Goal: Transaction & Acquisition: Register for event/course

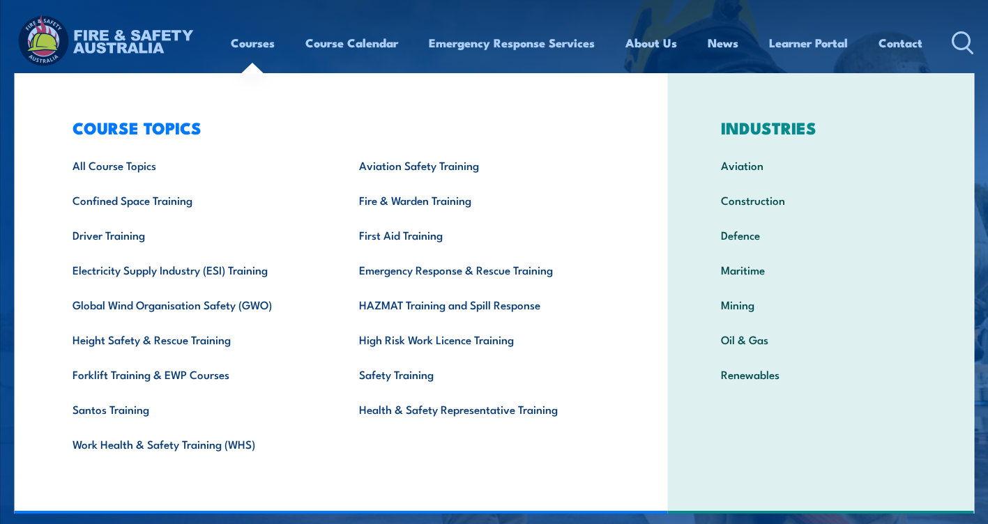
click at [248, 45] on link "Courses" at bounding box center [253, 42] width 44 height 37
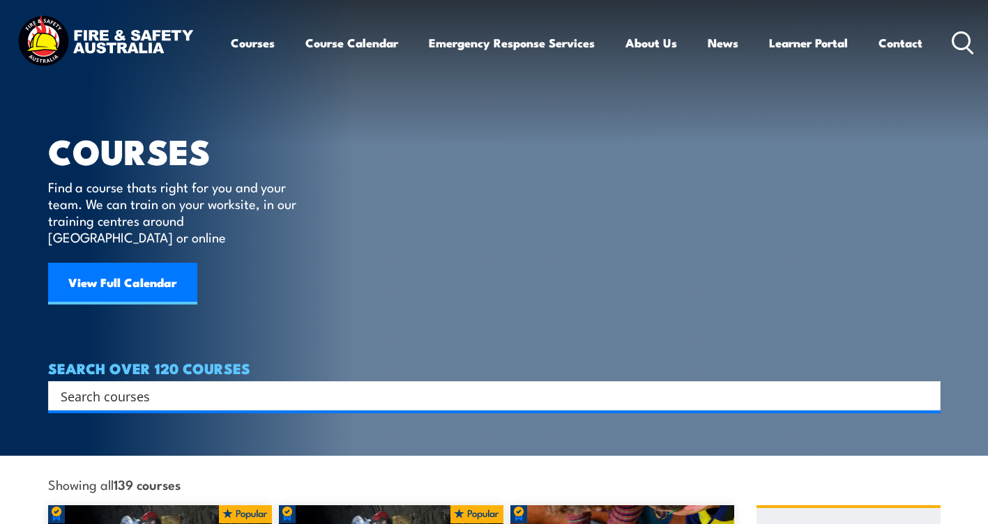
click at [246, 47] on link "Courses" at bounding box center [253, 42] width 44 height 37
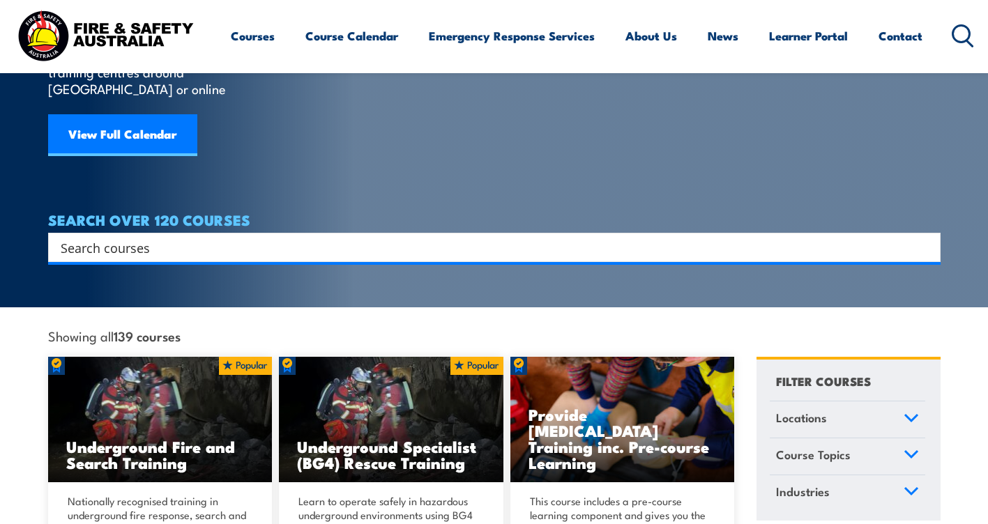
scroll to position [223, 0]
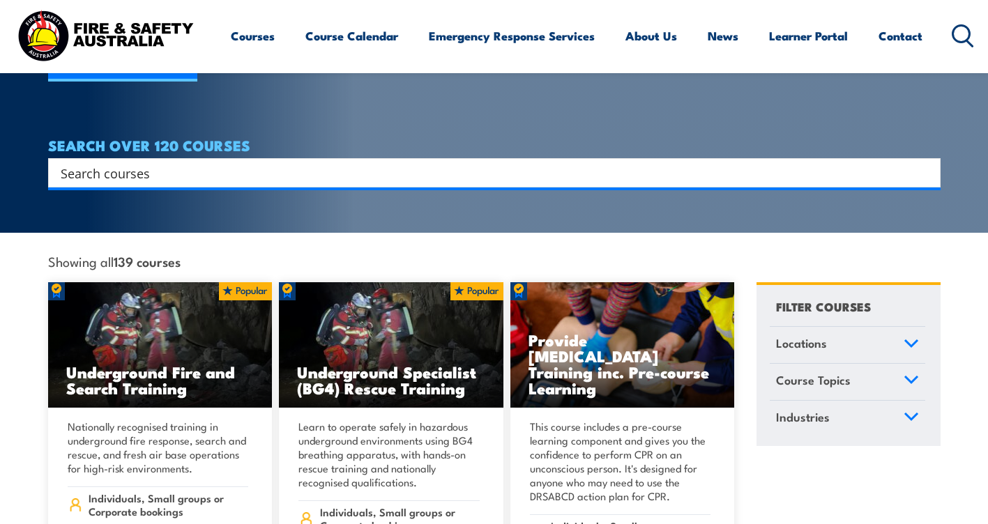
click at [127, 162] on input "Search input" at bounding box center [485, 172] width 849 height 21
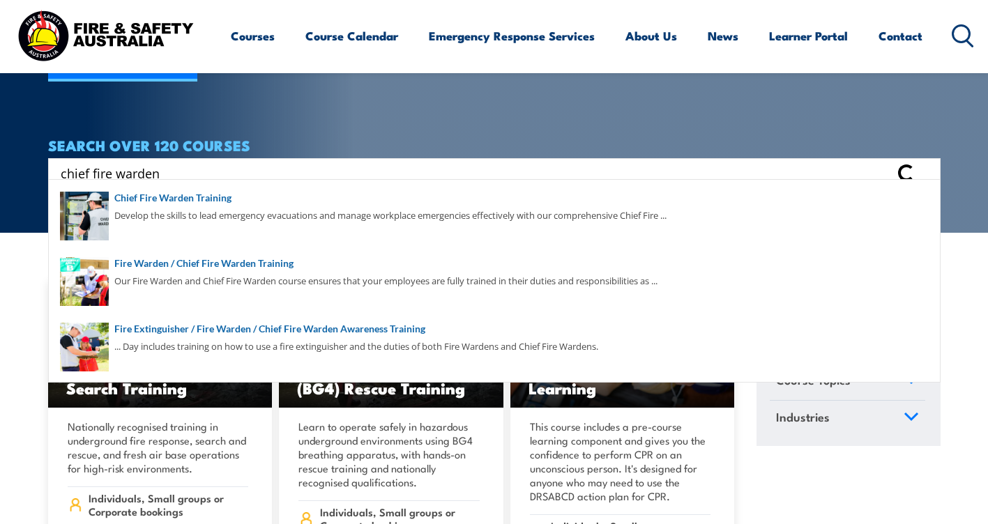
type input "chief fire warden"
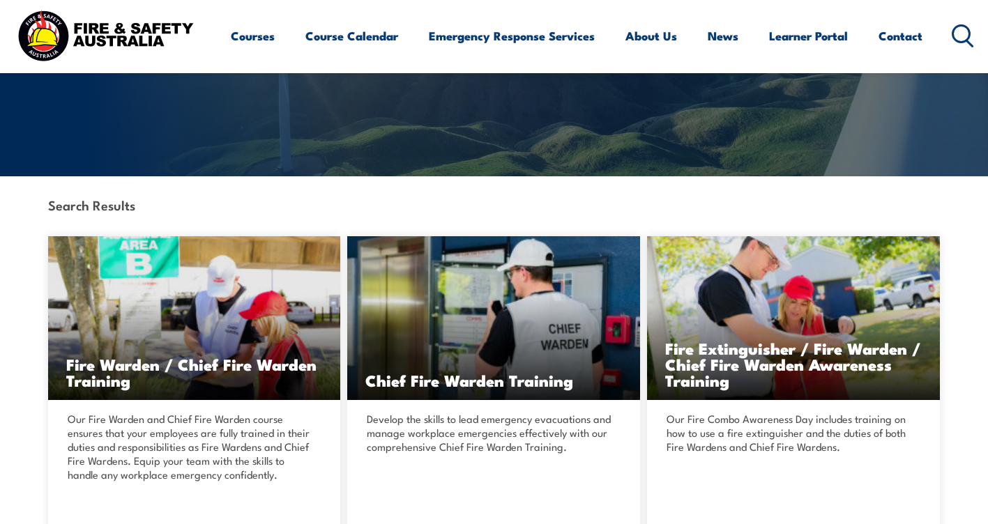
scroll to position [298, 0]
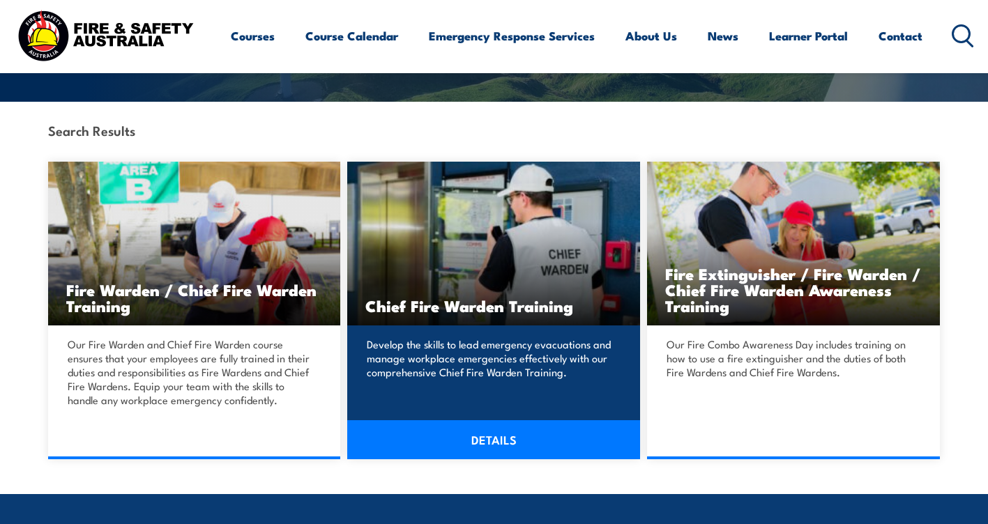
click at [496, 439] on link "DETAILS" at bounding box center [493, 439] width 293 height 39
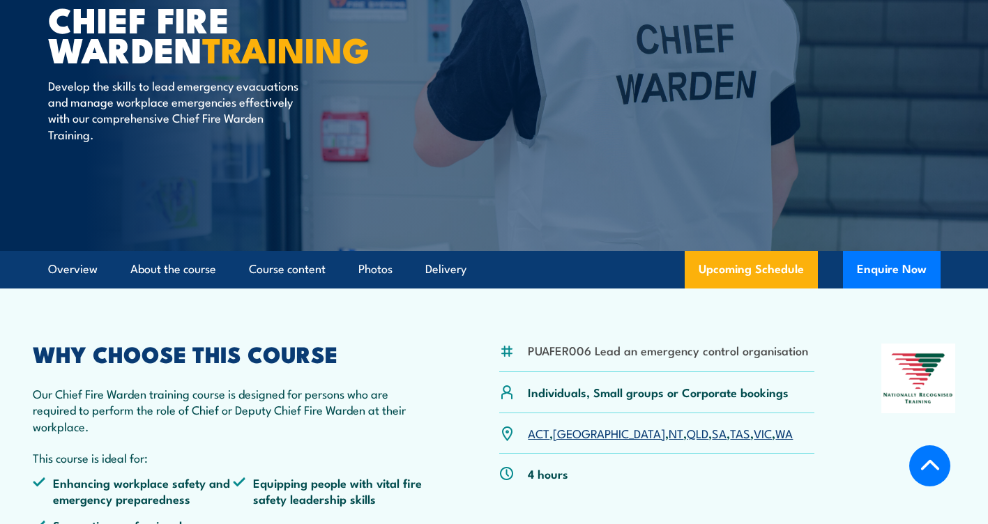
scroll to position [223, 0]
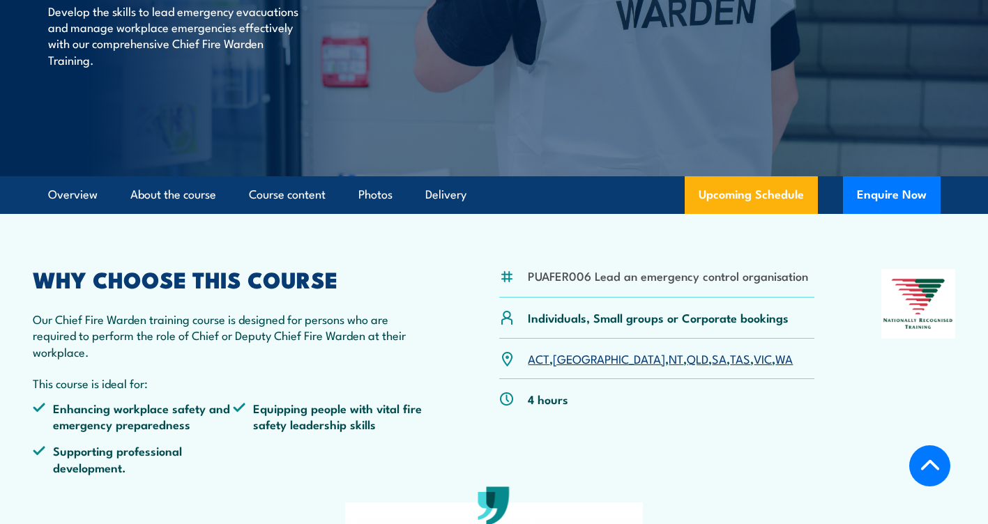
click at [712, 360] on link "SA" at bounding box center [719, 358] width 15 height 17
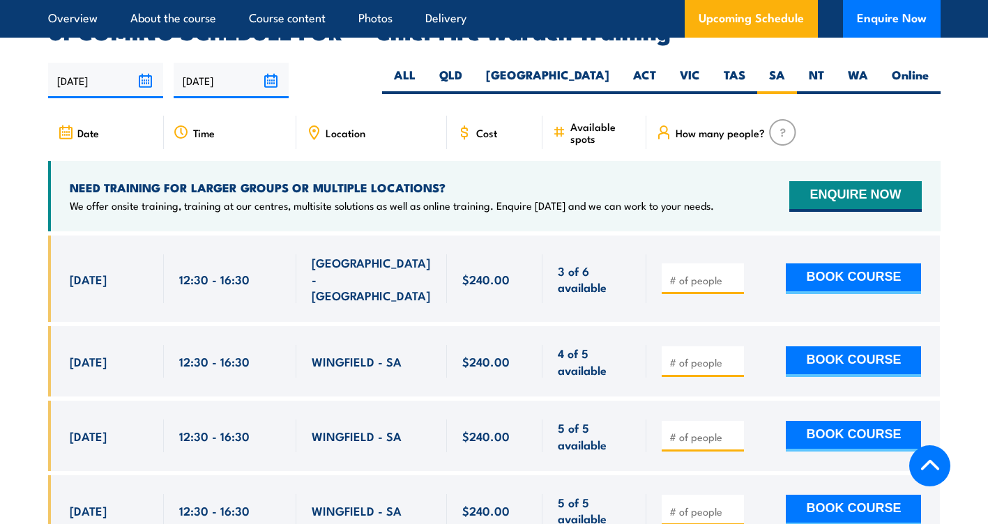
scroll to position [2578, 0]
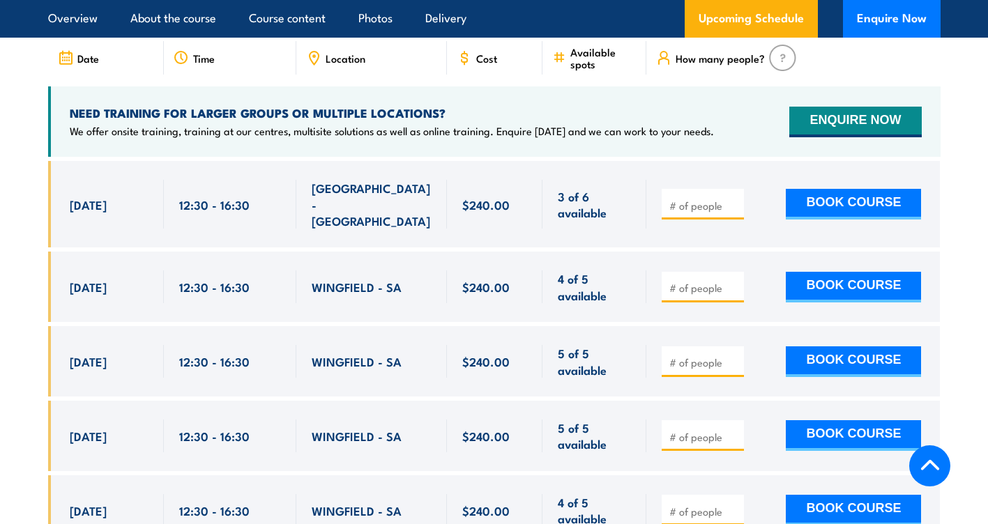
click at [663, 272] on div at bounding box center [703, 287] width 82 height 31
type input "1"
click at [734, 281] on input "1" at bounding box center [704, 288] width 70 height 14
click at [866, 272] on button "BOOK COURSE" at bounding box center [853, 287] width 135 height 31
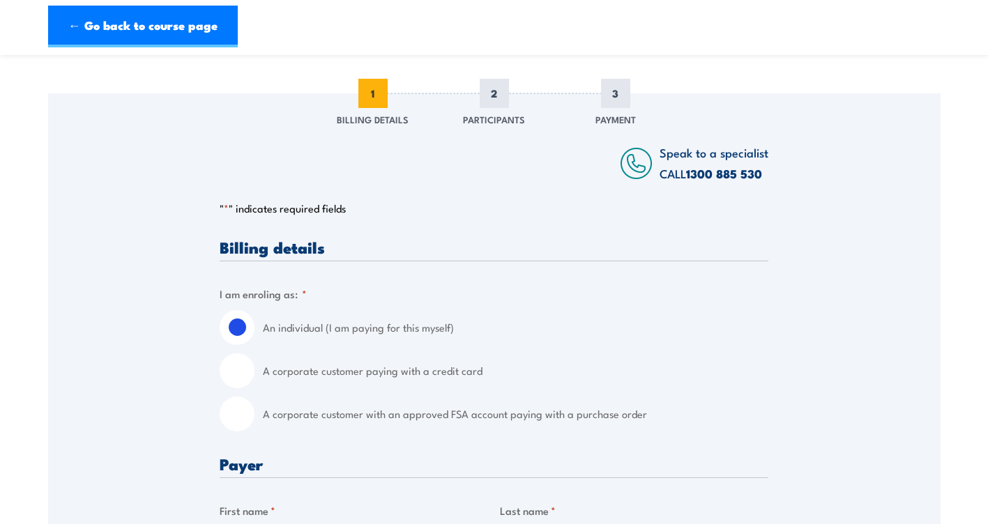
scroll to position [223, 0]
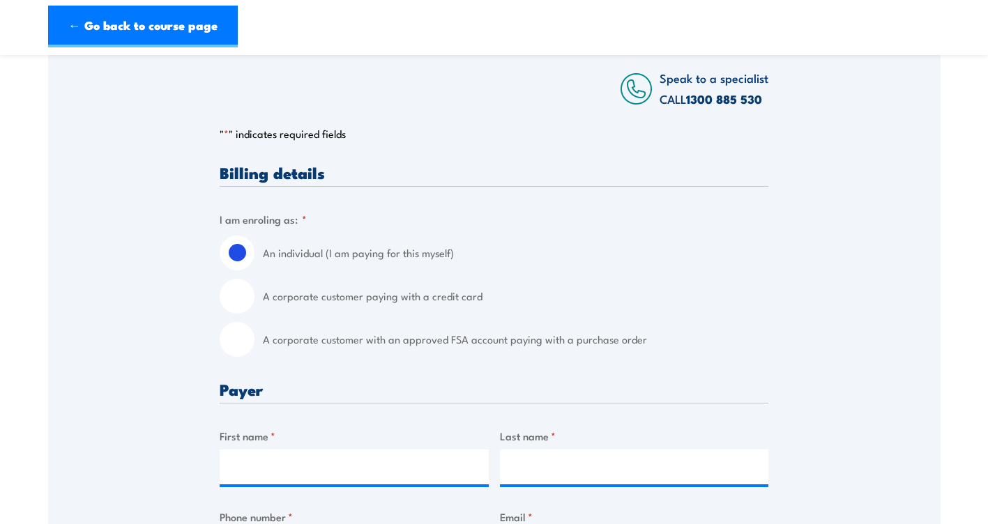
click at [244, 340] on input "A corporate customer with an approved FSA account paying with a purchase order" at bounding box center [237, 339] width 35 height 35
radio input "true"
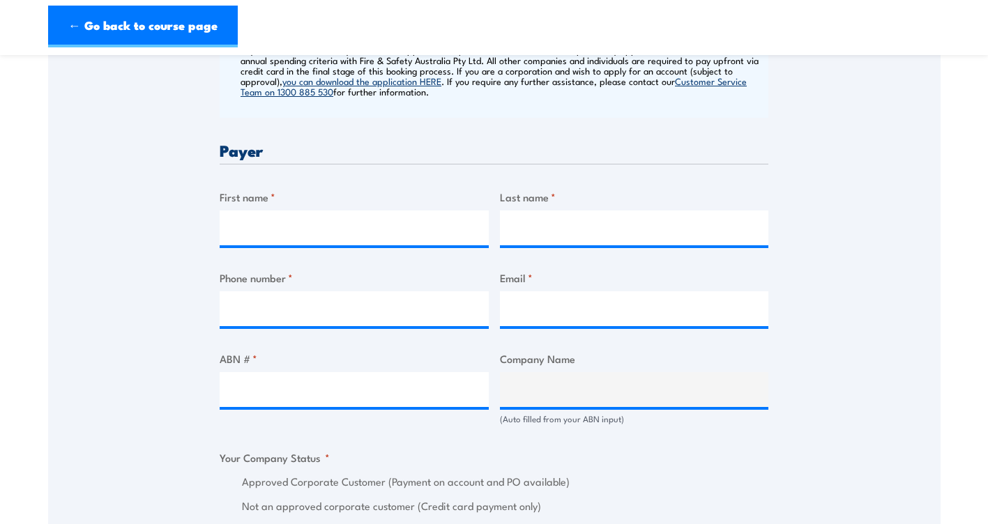
scroll to position [669, 0]
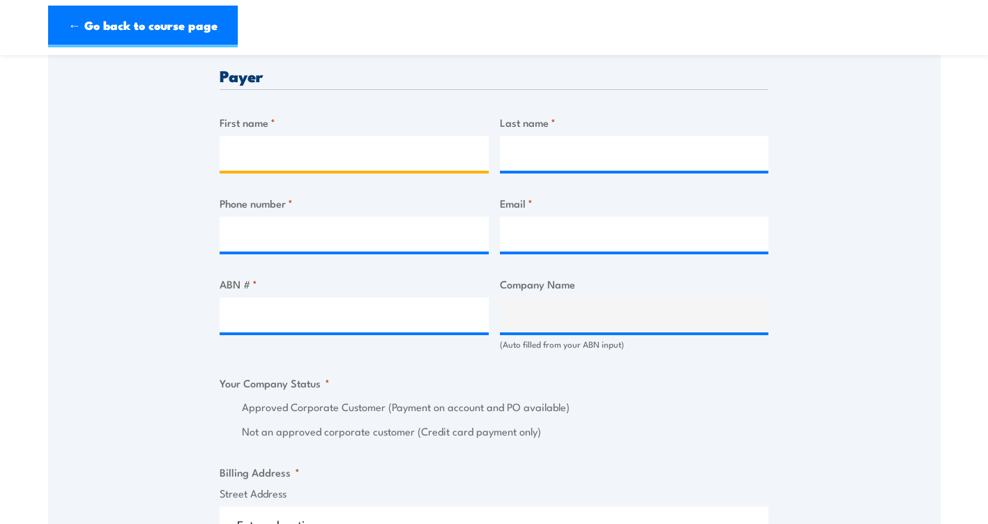
click at [259, 144] on input "First name *" at bounding box center [354, 153] width 269 height 35
type input "TODD"
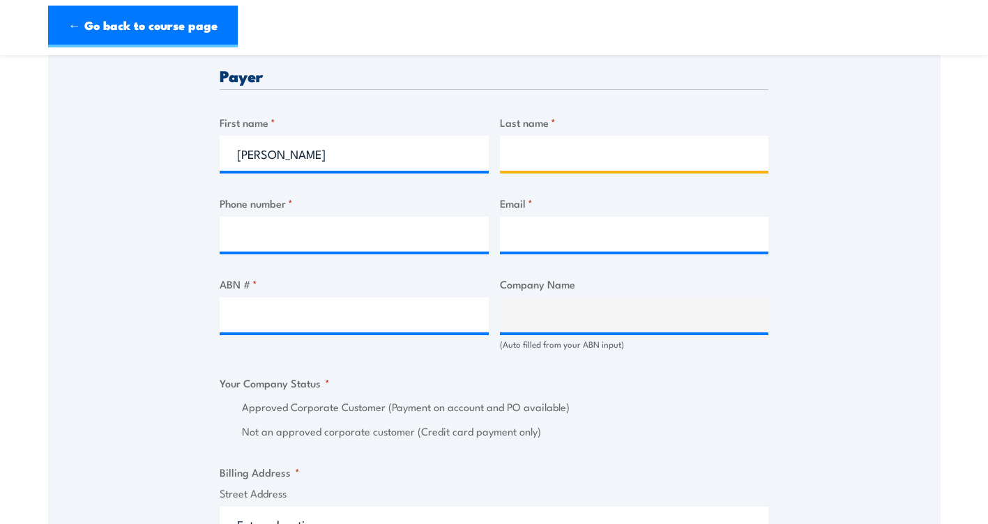
type input "COX"
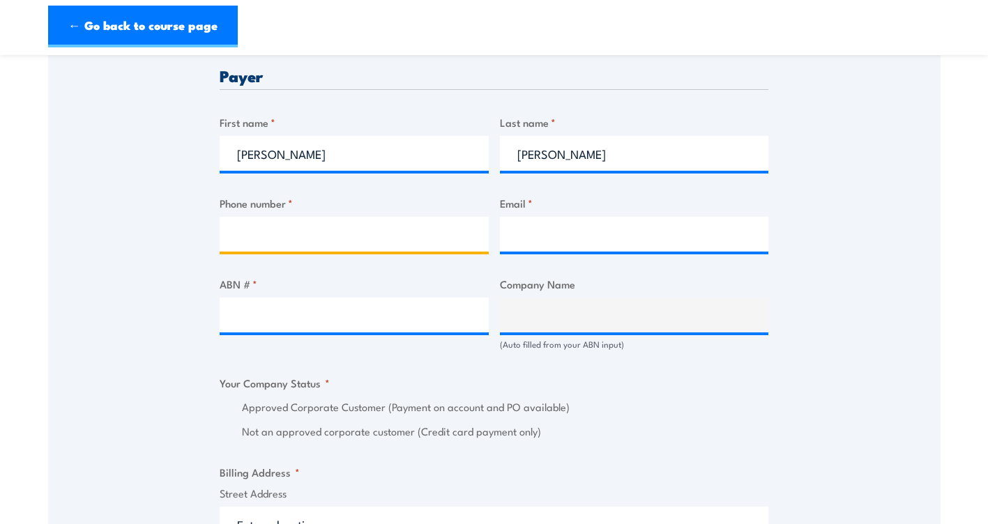
type input "0433656494"
type input "toddcox@simon.com.au"
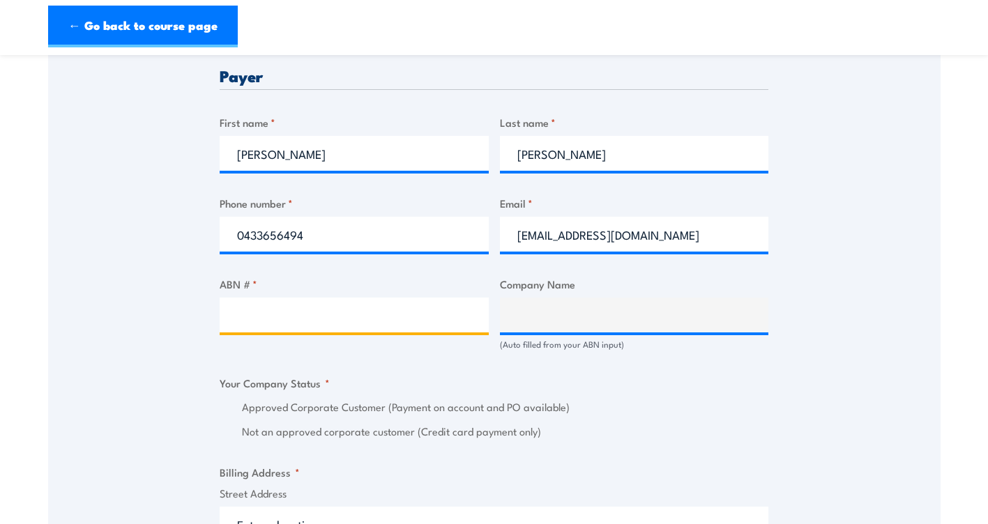
click at [306, 318] on input "ABN # *" at bounding box center [354, 315] width 269 height 35
paste input "24009898159"
type input "24009898159"
click at [331, 312] on input "24009898159" at bounding box center [354, 315] width 269 height 35
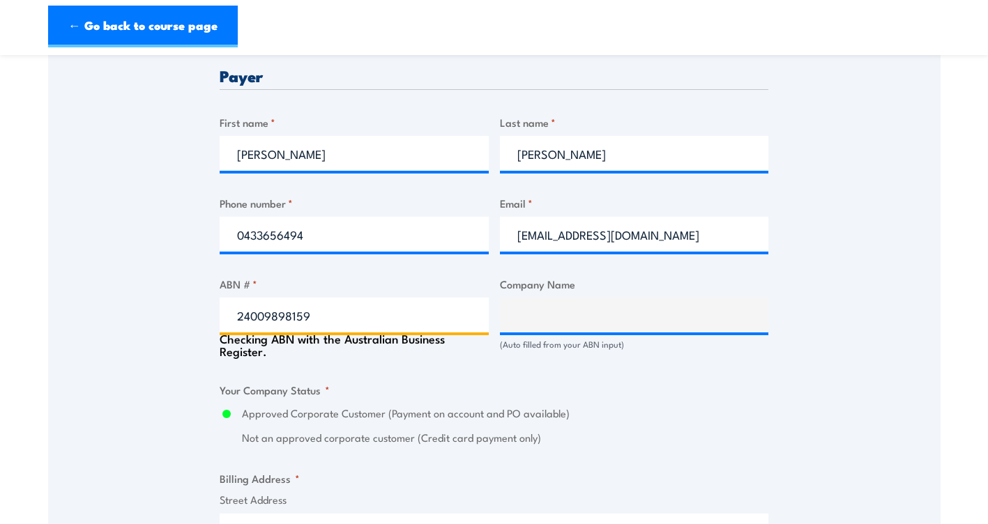
type input "SIMON TRANSPORT PTY. LTD."
radio input "true"
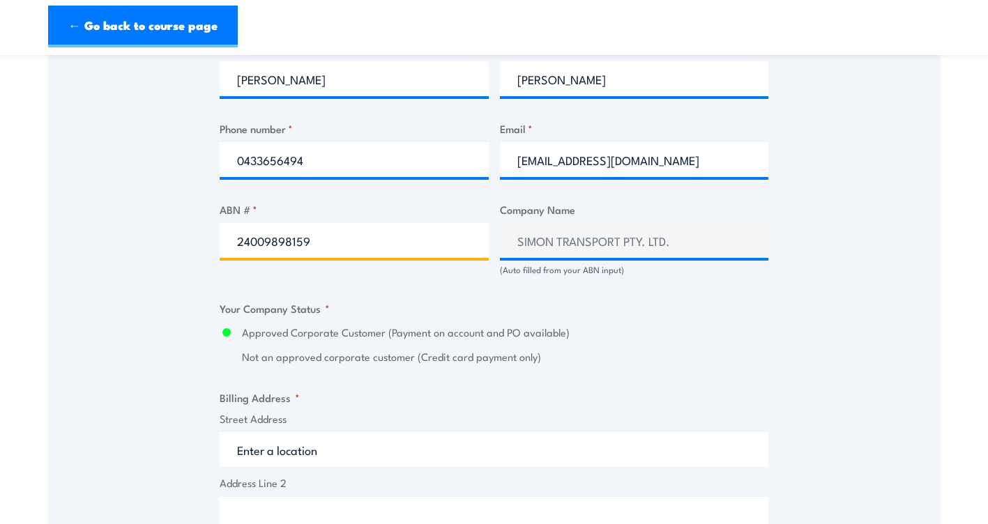
scroll to position [892, 0]
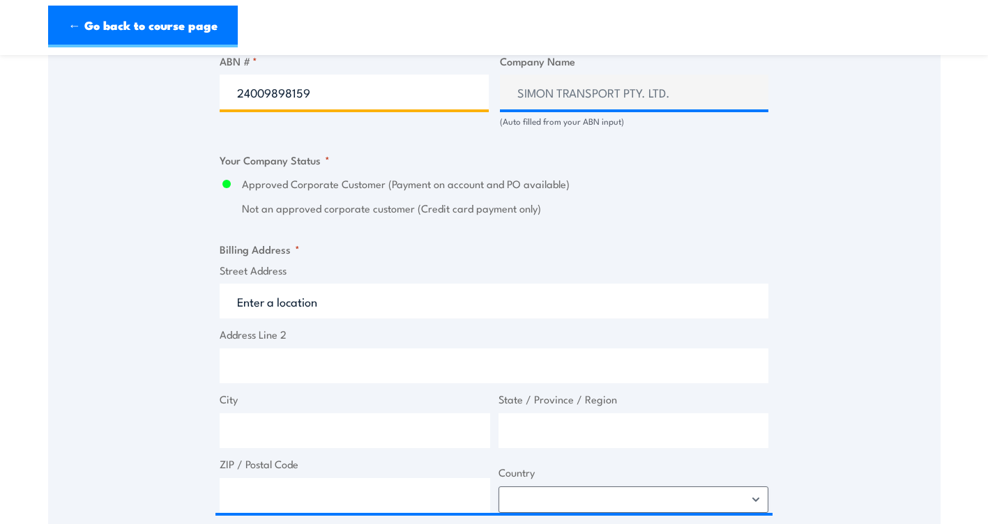
type input "24009898159"
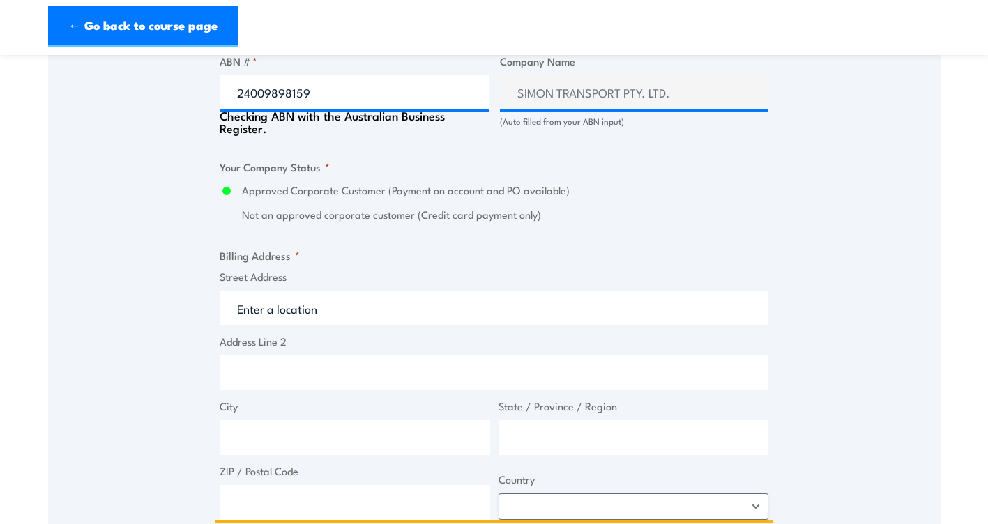
click at [288, 299] on input "Street Address" at bounding box center [494, 308] width 549 height 35
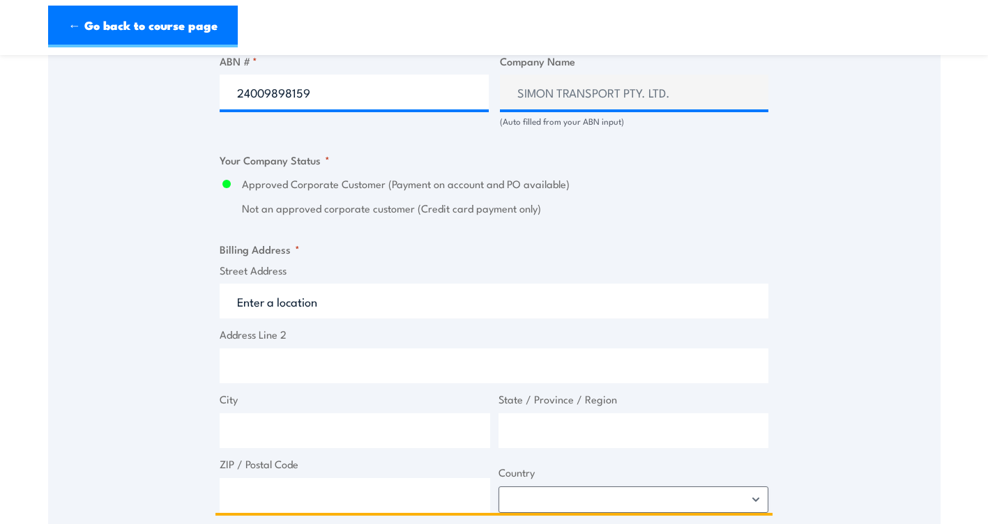
click at [286, 305] on input "Street Address" at bounding box center [494, 301] width 549 height 35
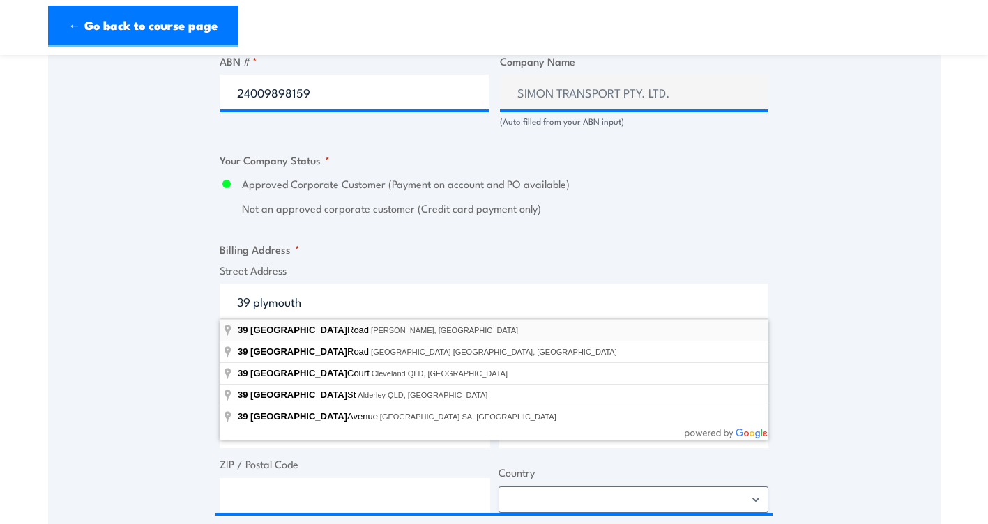
type input "39 Plymouth Road, Wingfield SA, Australia"
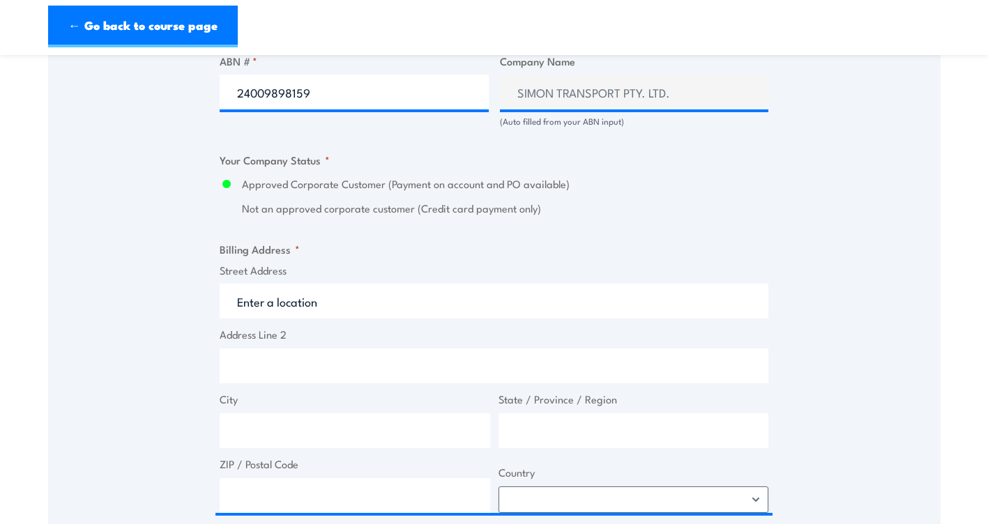
type input "39 Plymouth Rd"
type input "Wingfield"
type input "South Australia"
type input "5013"
select select "Australia"
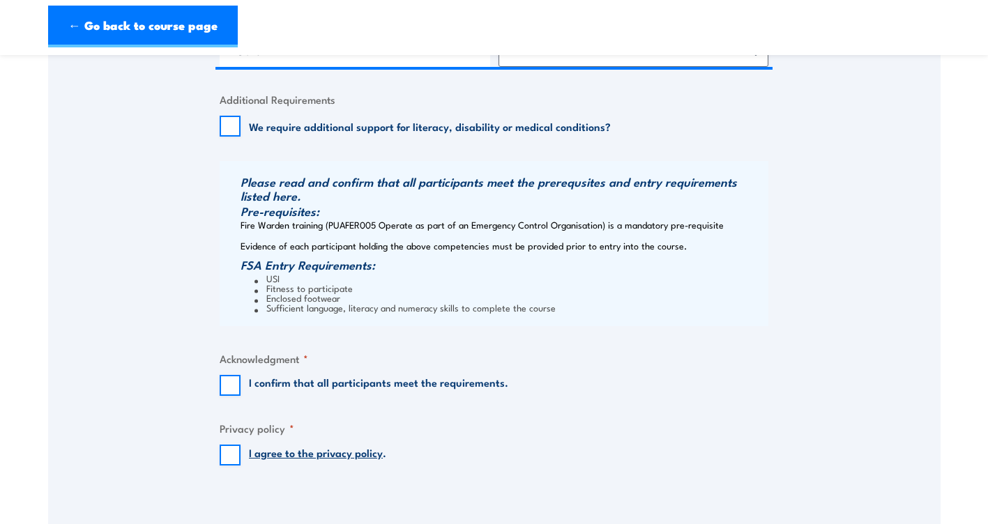
scroll to position [1413, 0]
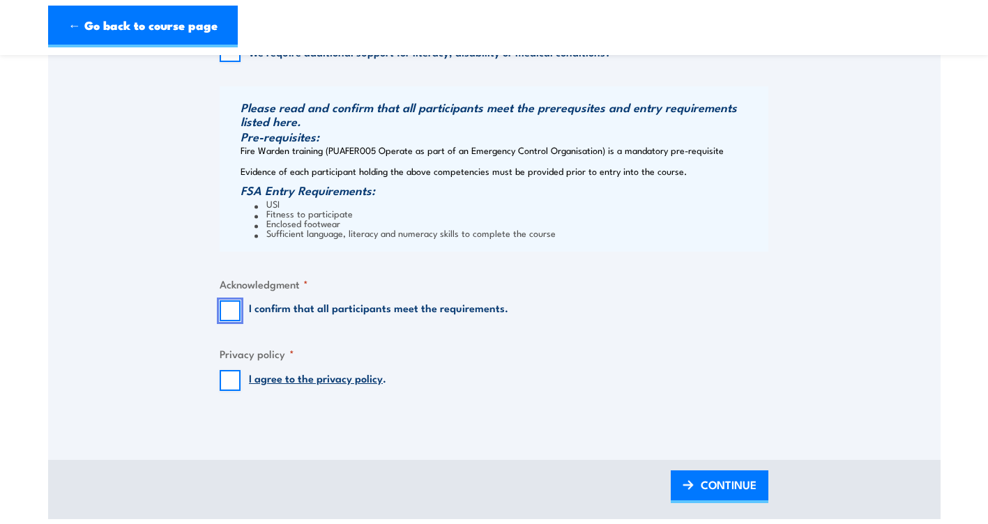
click at [232, 310] on input "I confirm that all participants meet the requirements." at bounding box center [230, 311] width 21 height 21
checkbox input "true"
click at [231, 386] on input "I agree to the privacy policy ." at bounding box center [230, 380] width 21 height 21
checkbox input "true"
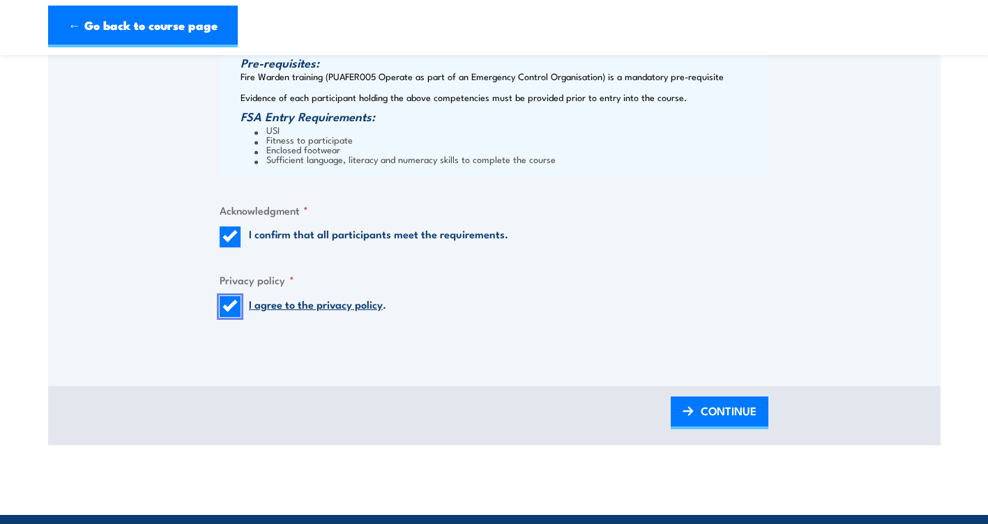
scroll to position [1562, 0]
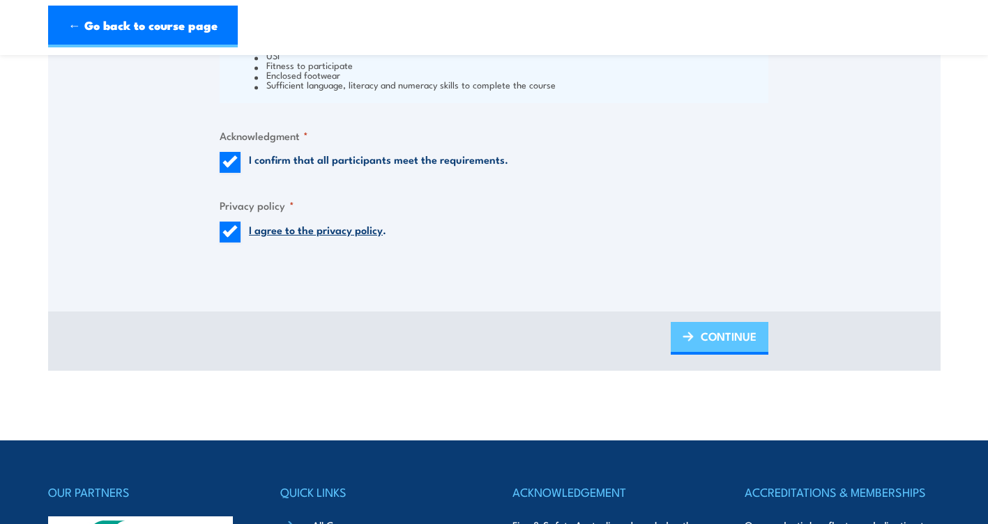
click at [715, 337] on span "CONTINUE" at bounding box center [729, 336] width 56 height 37
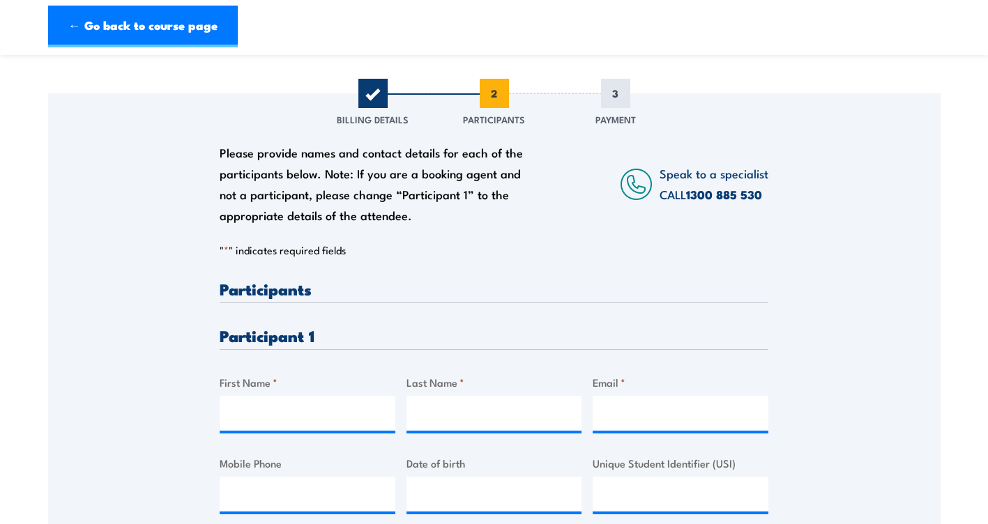
scroll to position [298, 0]
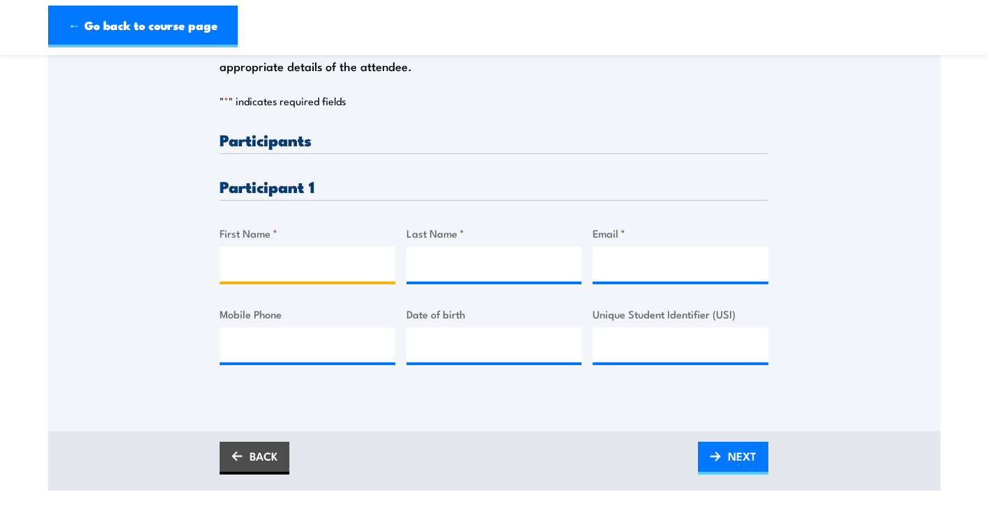
click at [282, 262] on input "First Name *" at bounding box center [308, 264] width 176 height 35
type input "shane"
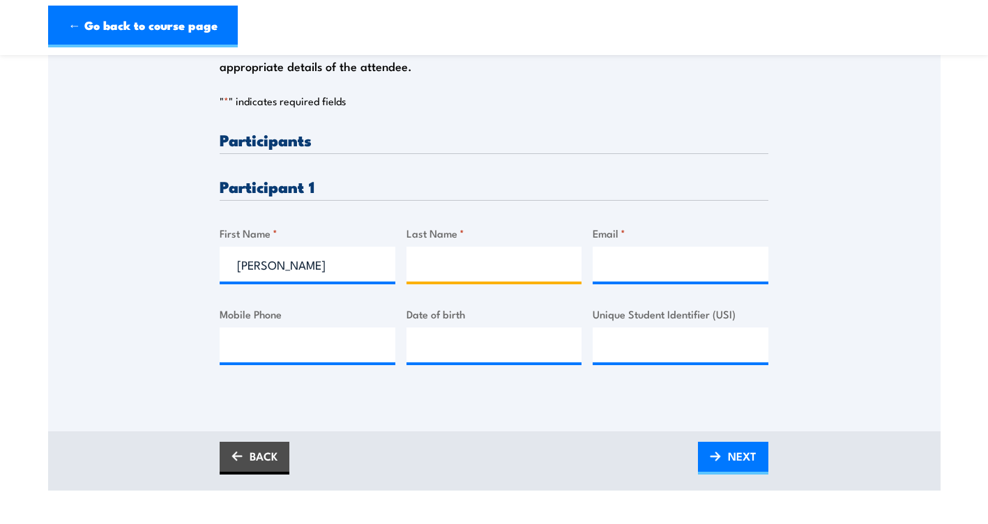
type input "lowe"
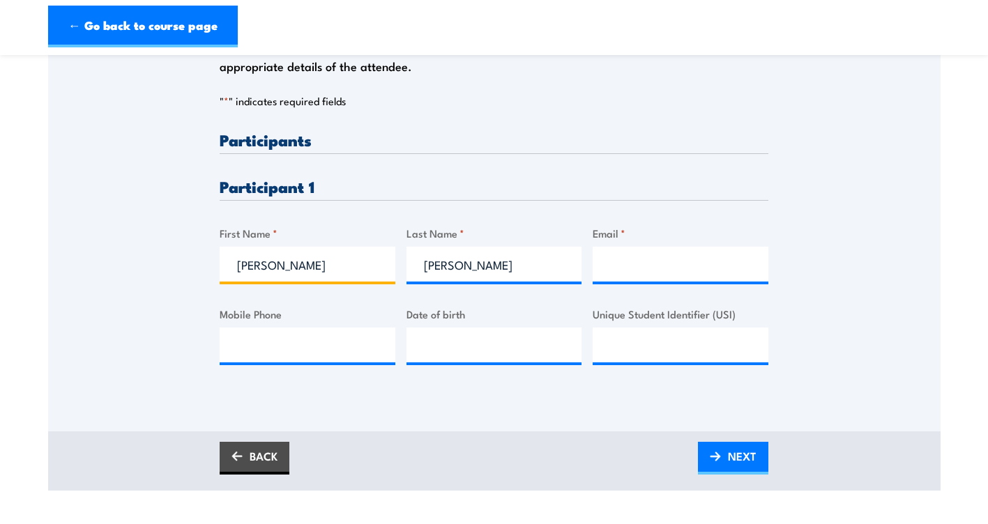
type input "shane"
click at [644, 258] on input "Email *" at bounding box center [681, 264] width 176 height 35
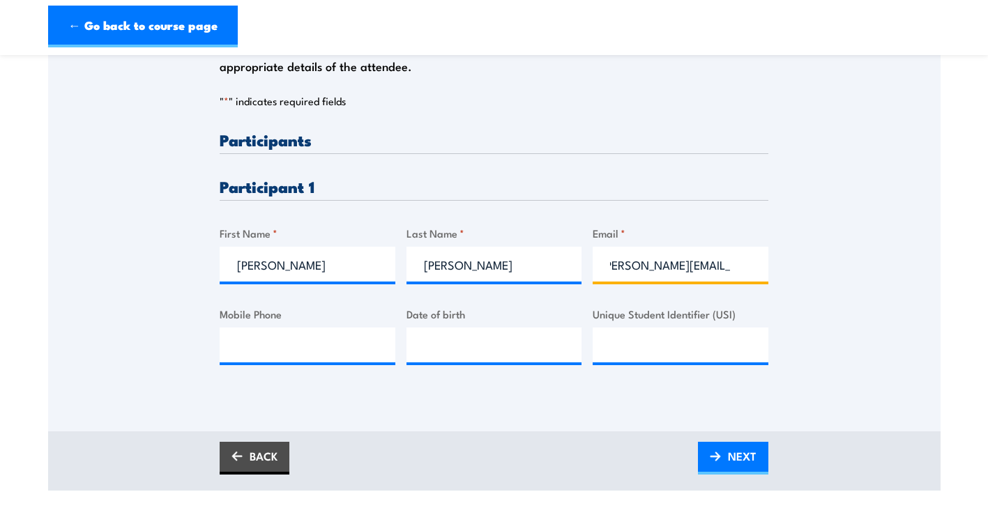
scroll to position [0, 15]
type input "shanelowe@simon.com.au"
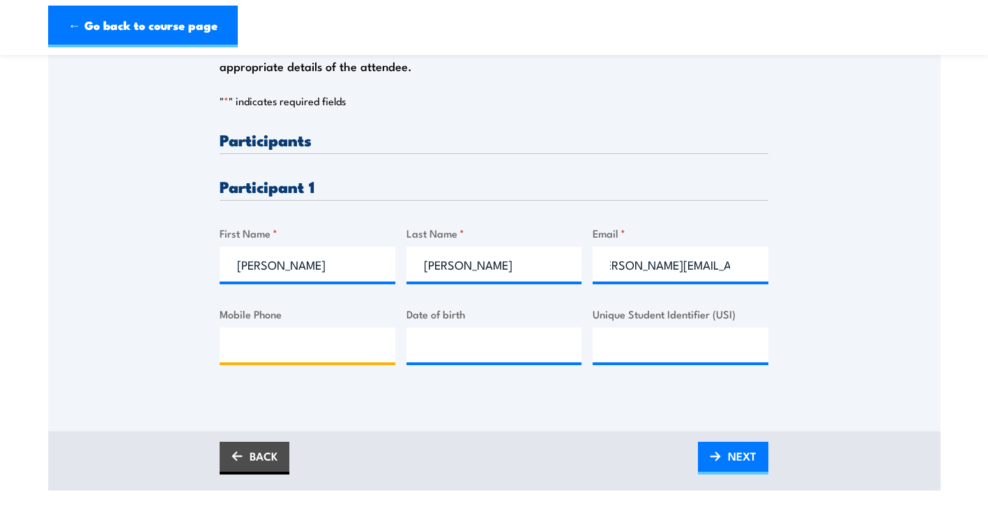
click at [325, 349] on input "Mobile Phone" at bounding box center [308, 345] width 176 height 35
type input "0417824186"
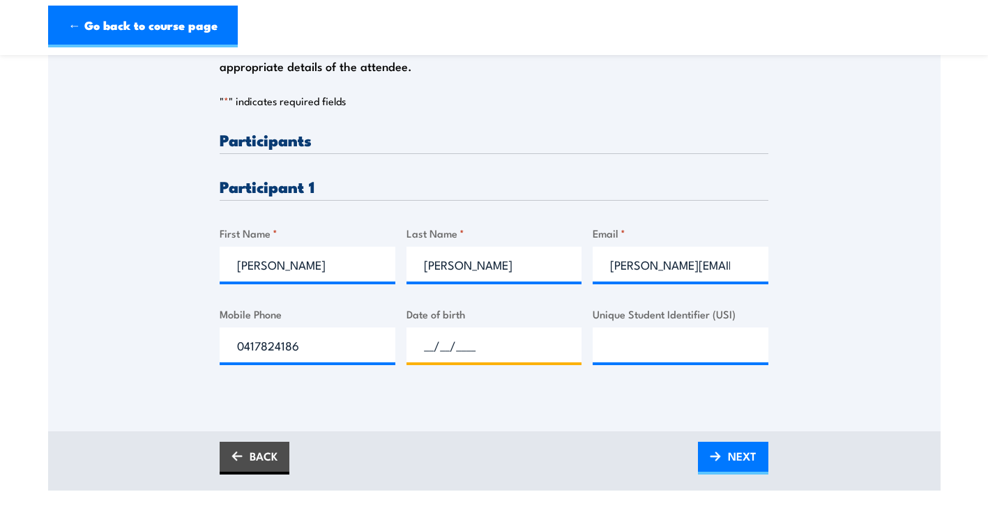
click at [449, 347] on input "__/__/____" at bounding box center [495, 345] width 176 height 35
click at [434, 342] on input "__/__/____" at bounding box center [495, 345] width 176 height 35
type input "14/03/1975"
click input "Submit" at bounding box center [0, 0] width 0 height 0
click at [647, 335] on input "Unique Student Identifier (USI)" at bounding box center [681, 345] width 176 height 35
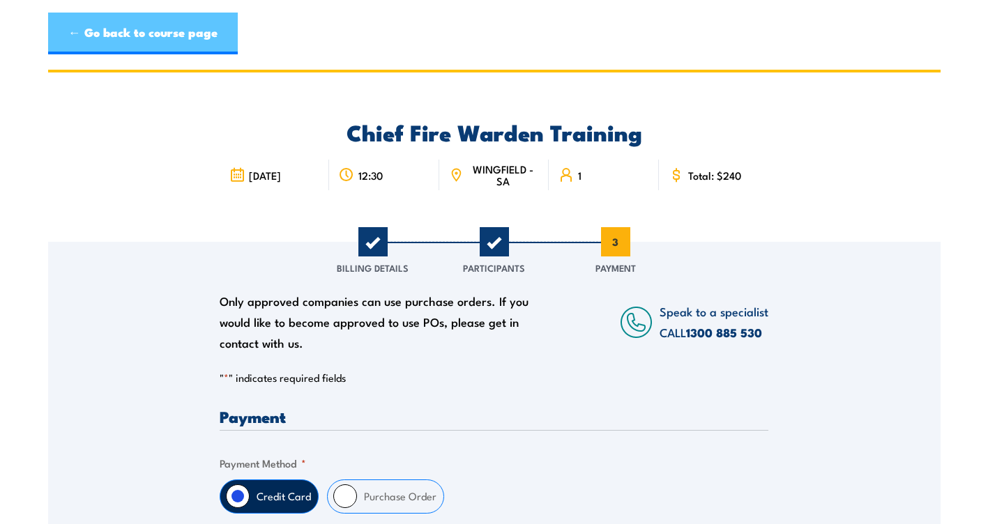
click at [111, 21] on link "← Go back to course page" at bounding box center [143, 34] width 190 height 42
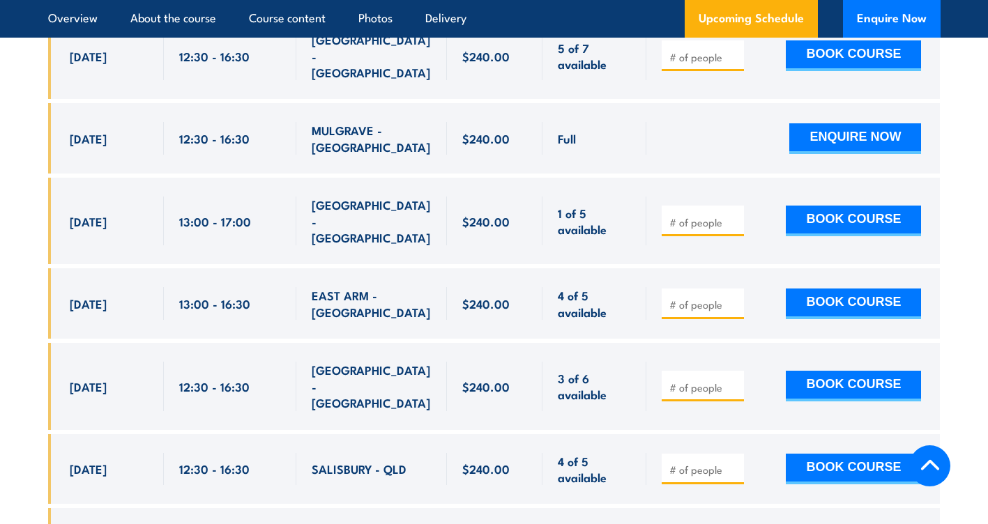
scroll to position [2429, 0]
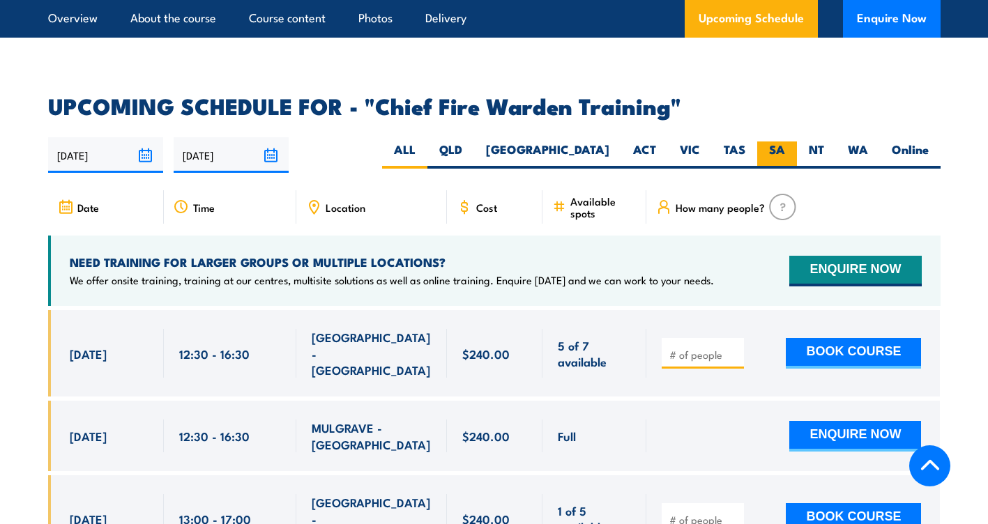
click at [774, 142] on label "SA" at bounding box center [777, 155] width 40 height 27
click at [785, 142] on input "SA" at bounding box center [789, 146] width 9 height 9
radio input "true"
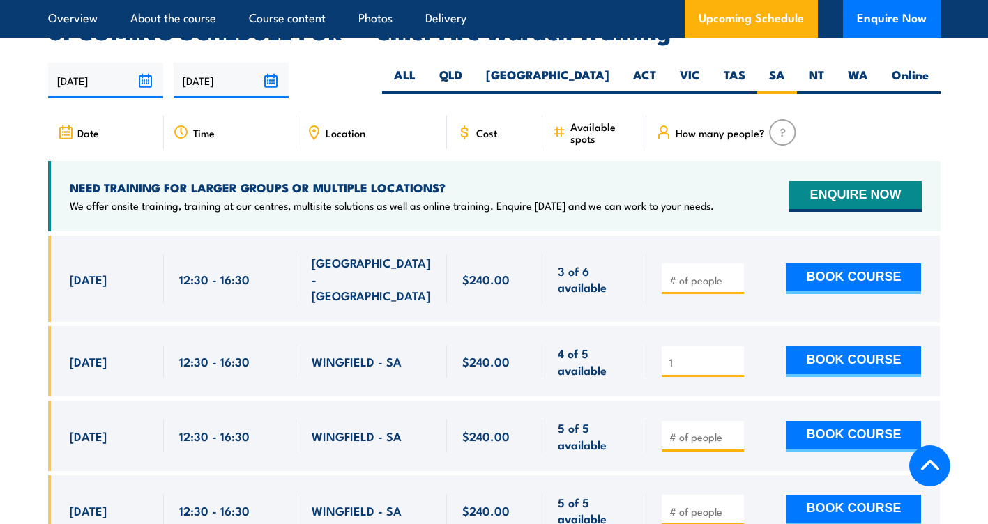
type input "1"
click at [732, 356] on input "1" at bounding box center [704, 363] width 70 height 14
click at [851, 347] on button "BOOK COURSE" at bounding box center [853, 362] width 135 height 31
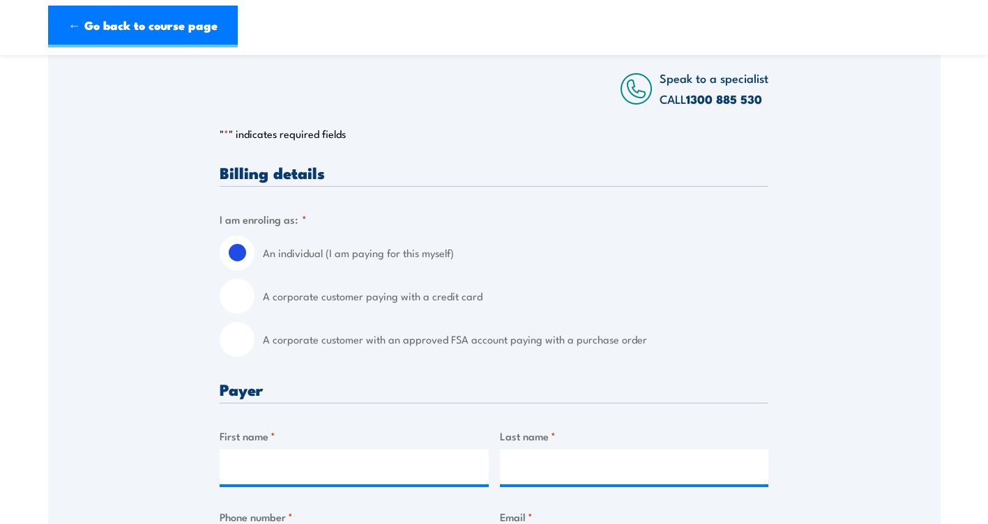
scroll to position [298, 0]
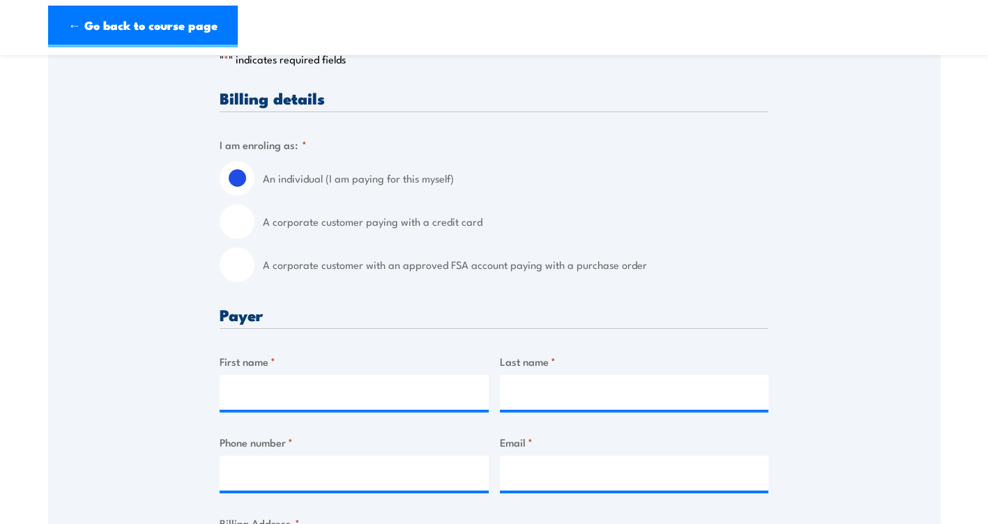
click at [246, 268] on input "A corporate customer with an approved FSA account paying with a purchase order" at bounding box center [237, 265] width 35 height 35
radio input "true"
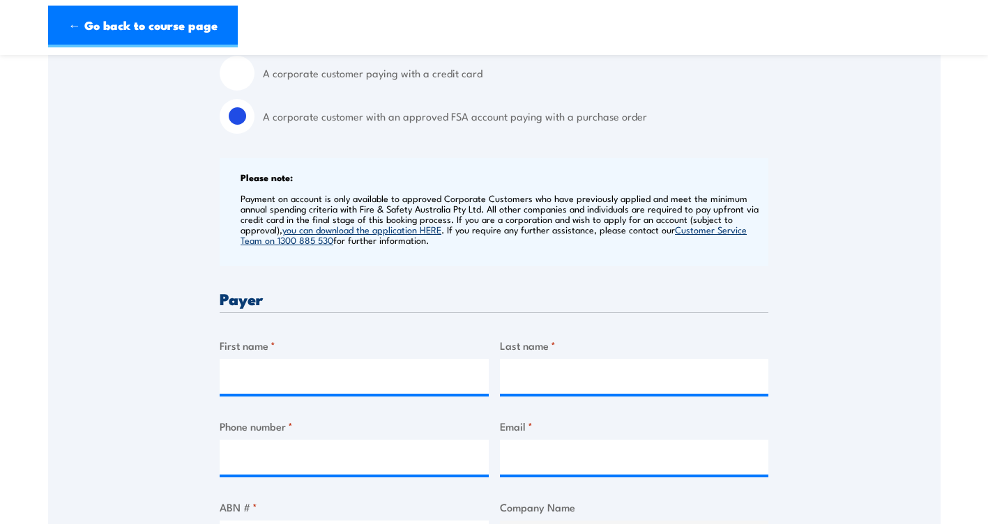
scroll to position [521, 0]
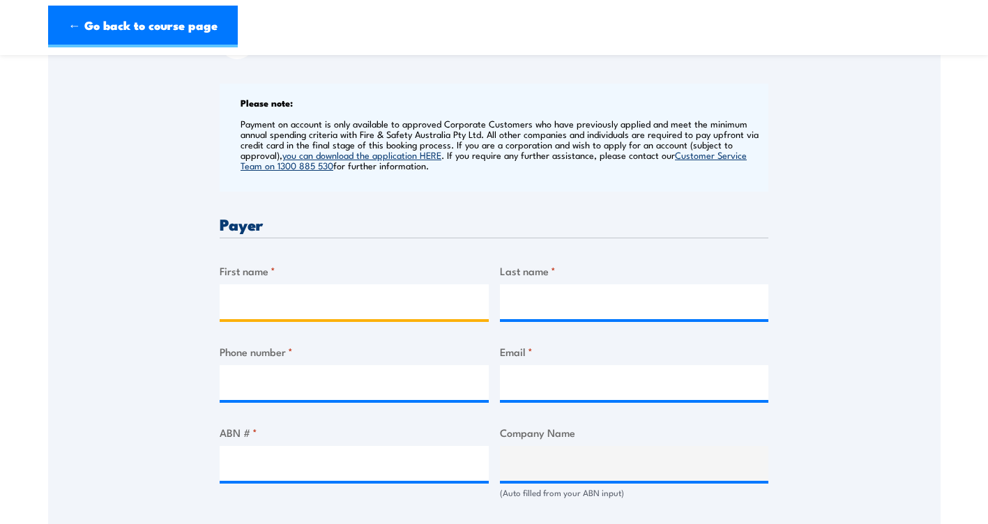
click at [314, 297] on input "First name *" at bounding box center [354, 301] width 269 height 35
type input "TODD"
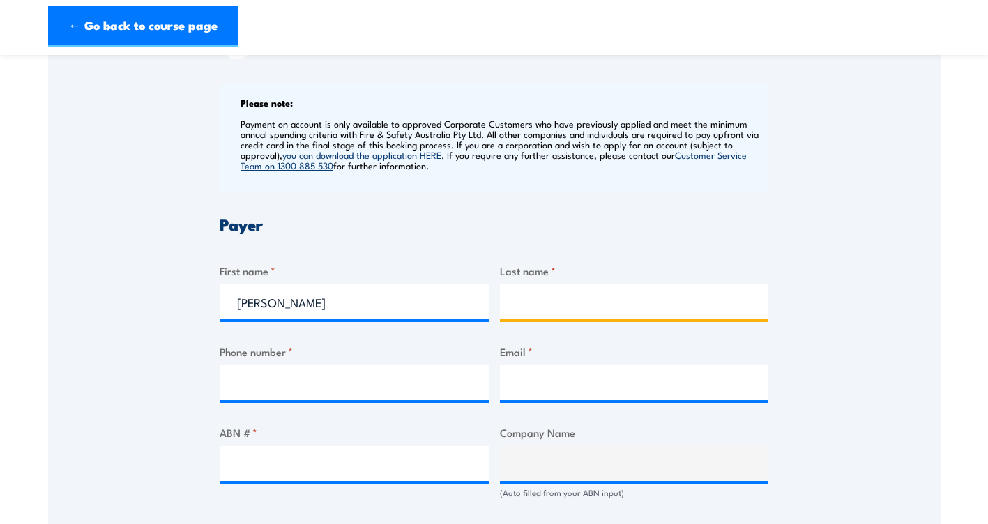
type input "COX"
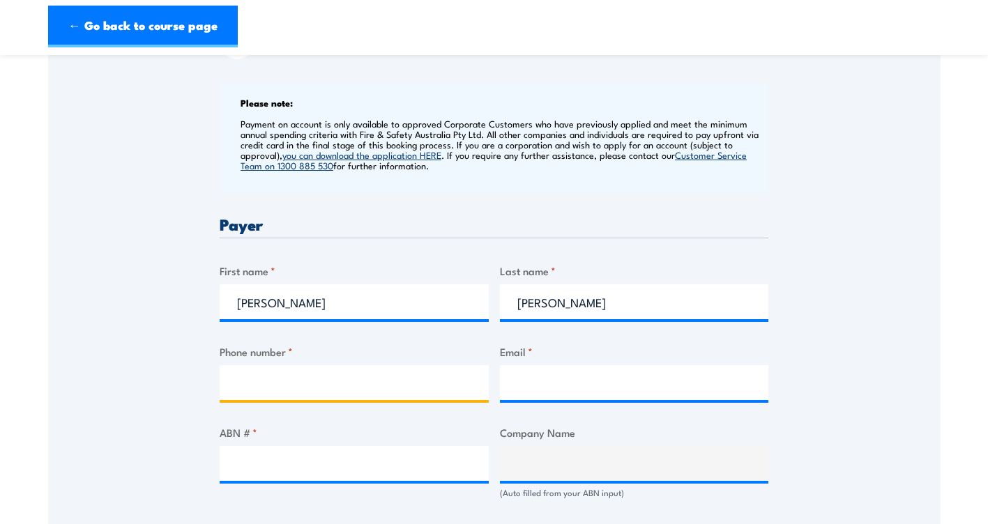
type input "0433656494"
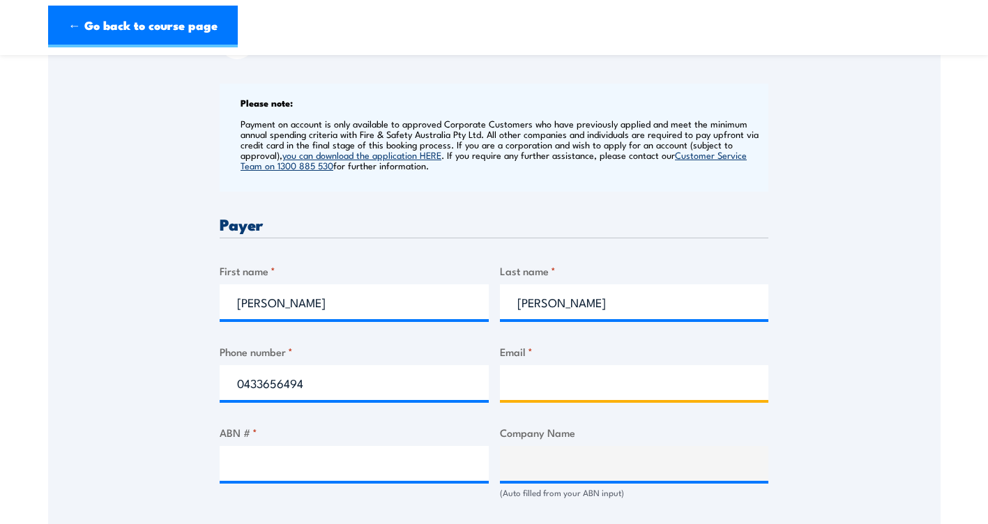
type input "toddcox@simon.com.au"
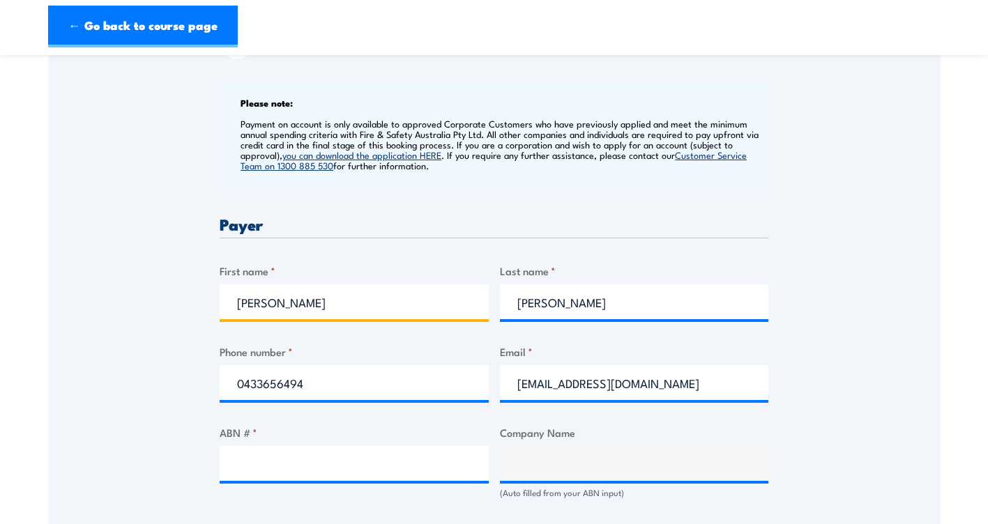
scroll to position [669, 0]
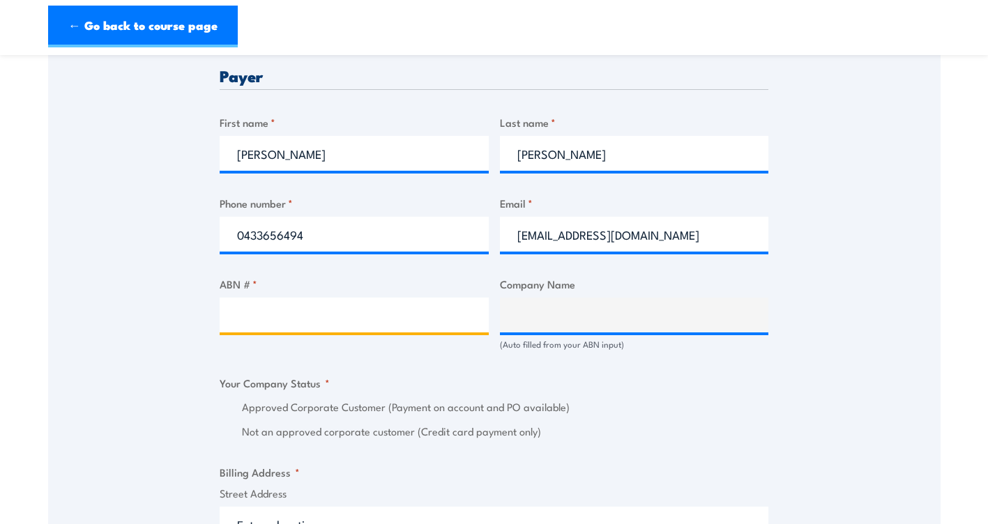
click at [307, 309] on input "ABN # *" at bounding box center [354, 315] width 269 height 35
click at [299, 316] on input "ABN # *" at bounding box center [354, 315] width 269 height 35
paste input "24009898159"
type input "24009898159"
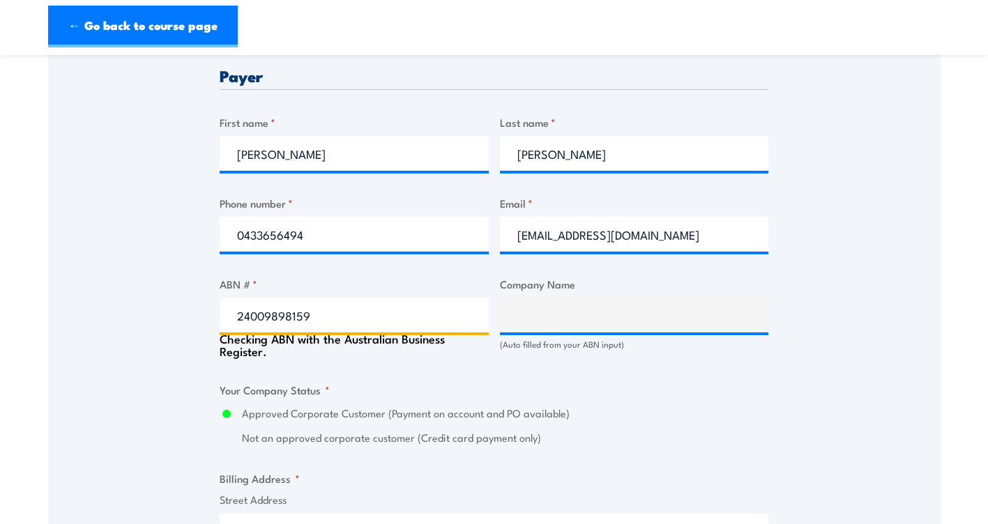
type input "SIMON TRANSPORT PTY. LTD."
radio input "true"
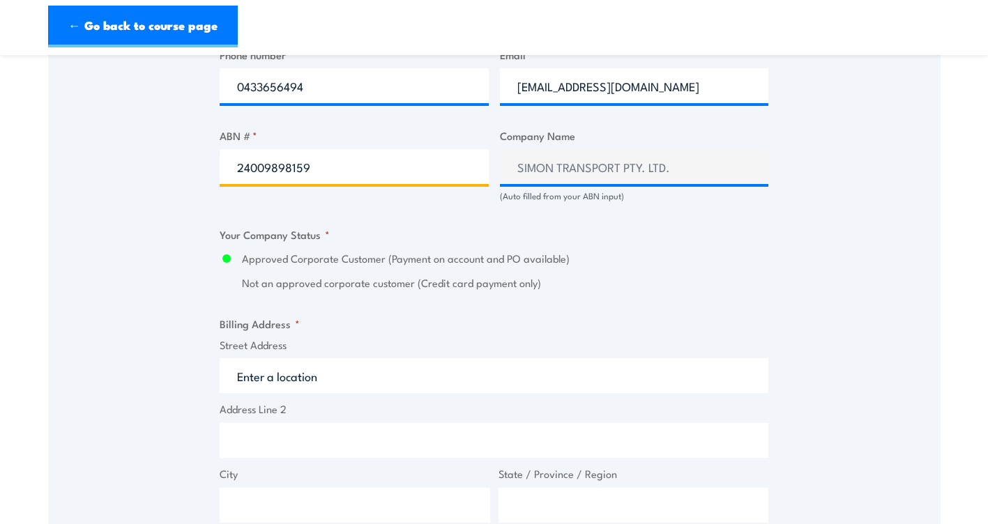
scroll to position [892, 0]
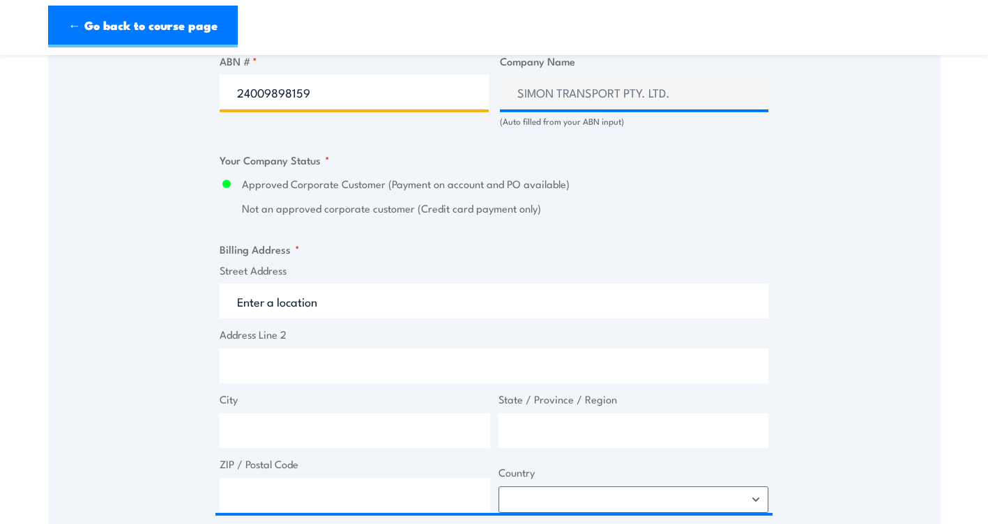
type input "24009898159"
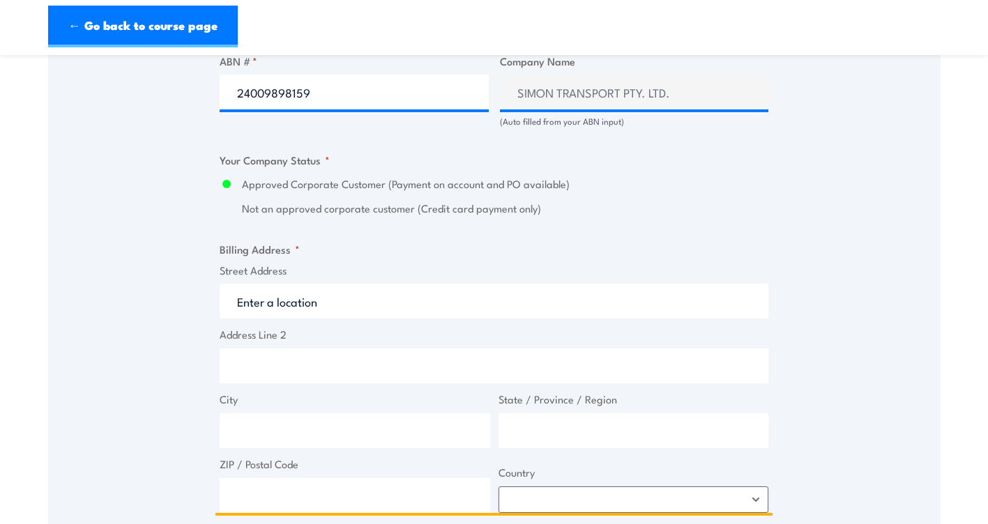
click at [329, 303] on input "Street Address" at bounding box center [494, 301] width 549 height 35
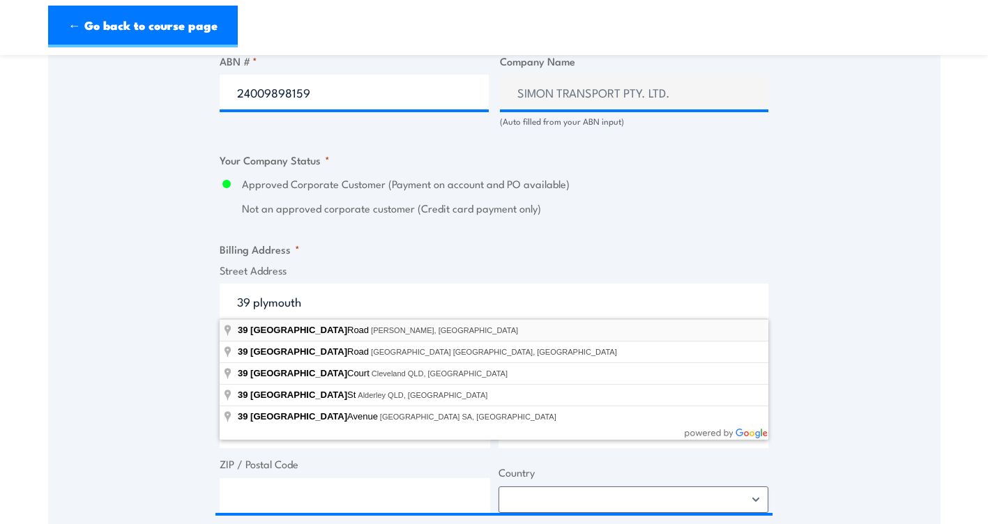
type input "39 Plymouth Road, Wingfield SA, Australia"
type input "39 Plymouth Rd"
type input "Wingfield"
type input "South Australia"
type input "5013"
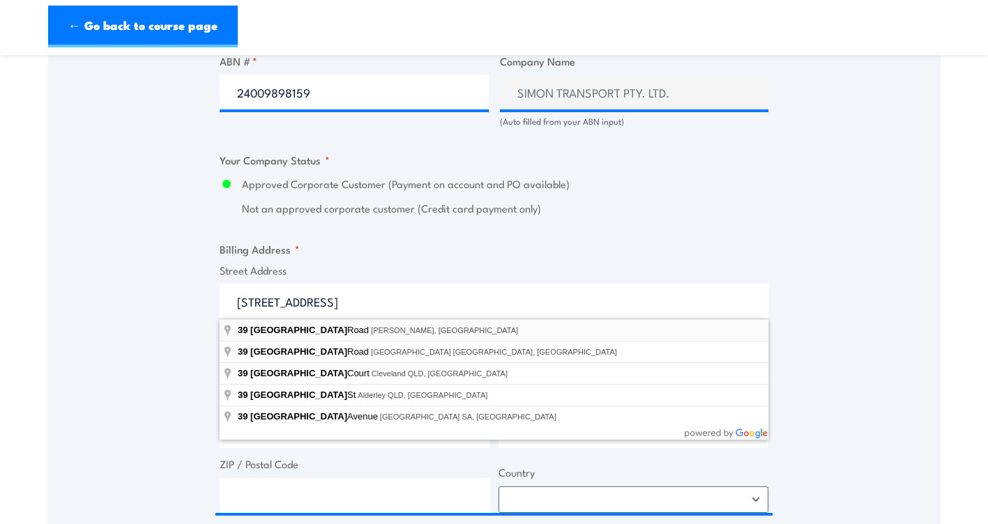
select select "Australia"
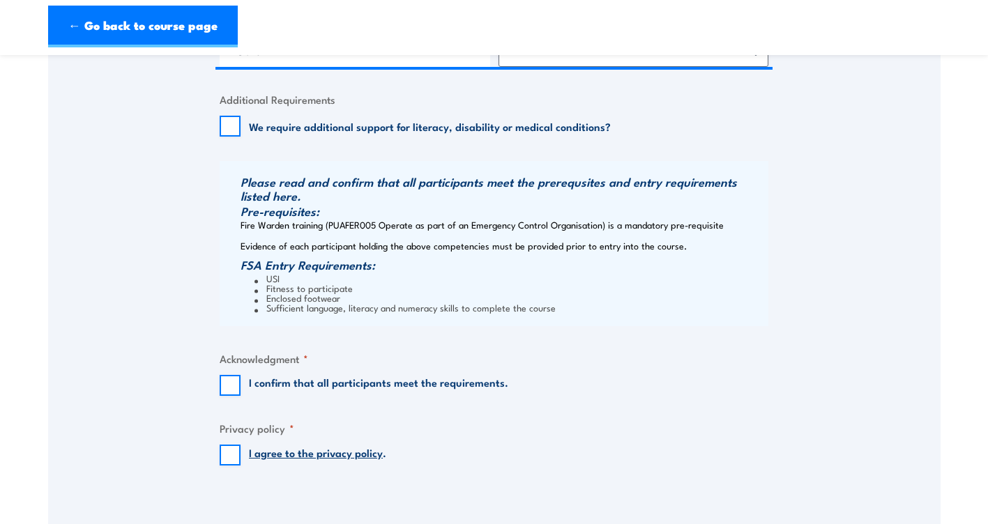
scroll to position [1413, 0]
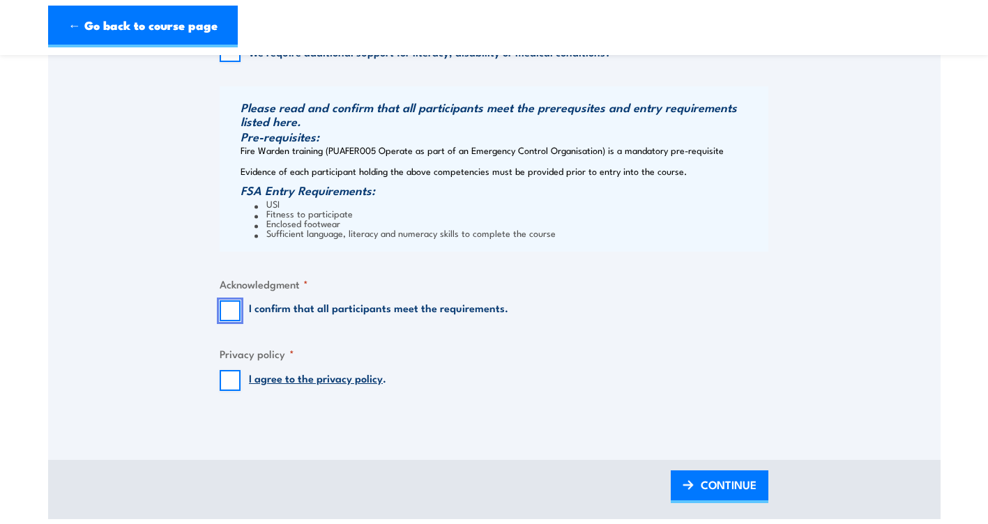
click at [231, 310] on input "I confirm that all participants meet the requirements." at bounding box center [230, 311] width 21 height 21
checkbox input "true"
click at [225, 384] on input "I agree to the privacy policy ." at bounding box center [230, 380] width 21 height 21
checkbox input "true"
click at [703, 489] on span "CONTINUE" at bounding box center [729, 484] width 56 height 37
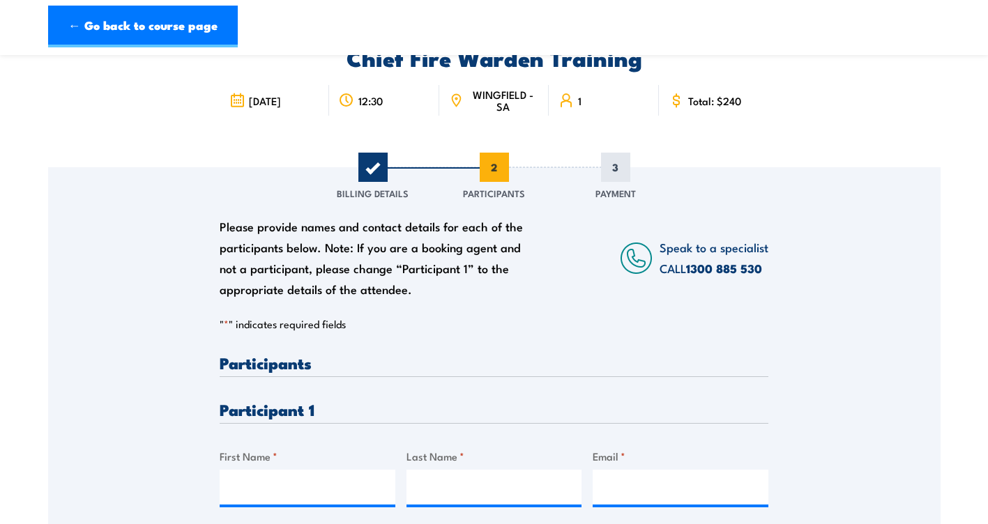
scroll to position [149, 0]
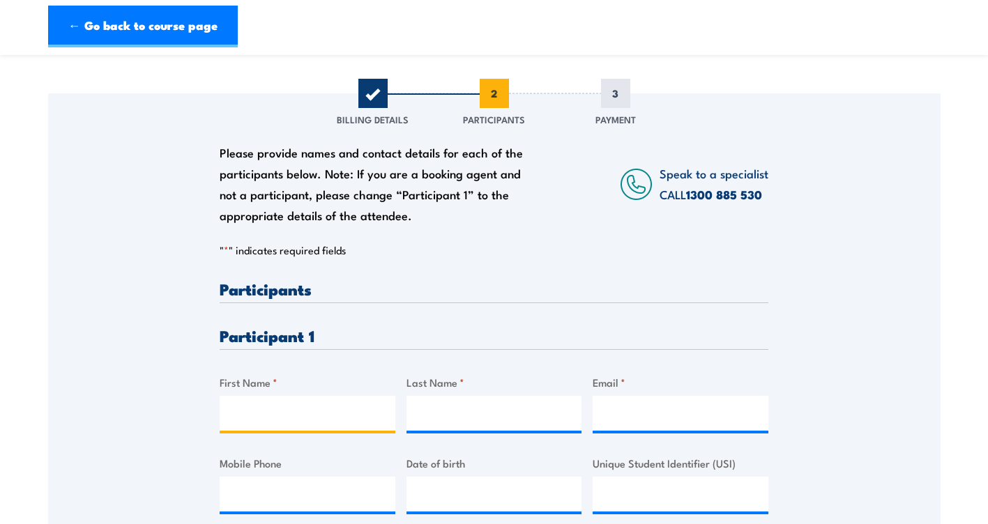
click at [301, 405] on input "First Name *" at bounding box center [308, 413] width 176 height 35
type input "shane"
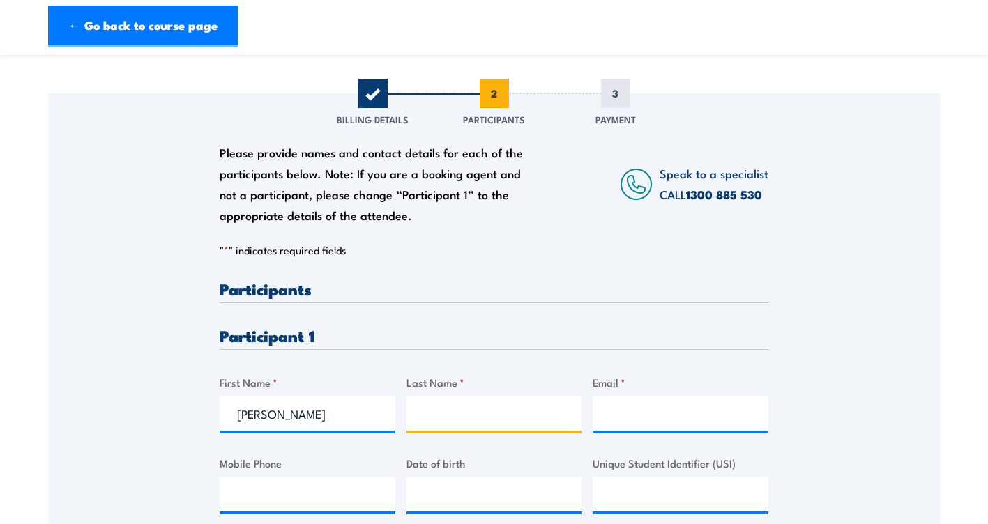
type input "lowe"
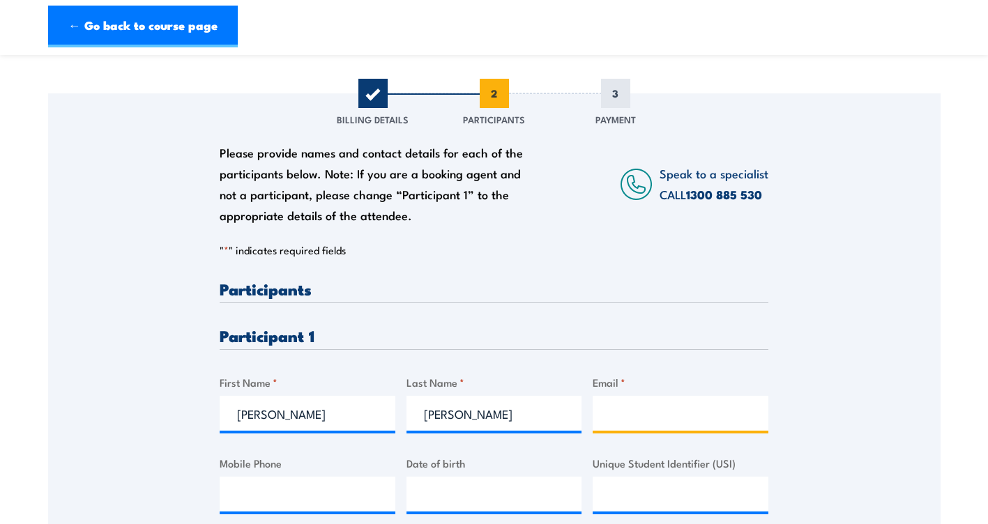
type input "shanelowe@simon.com.au"
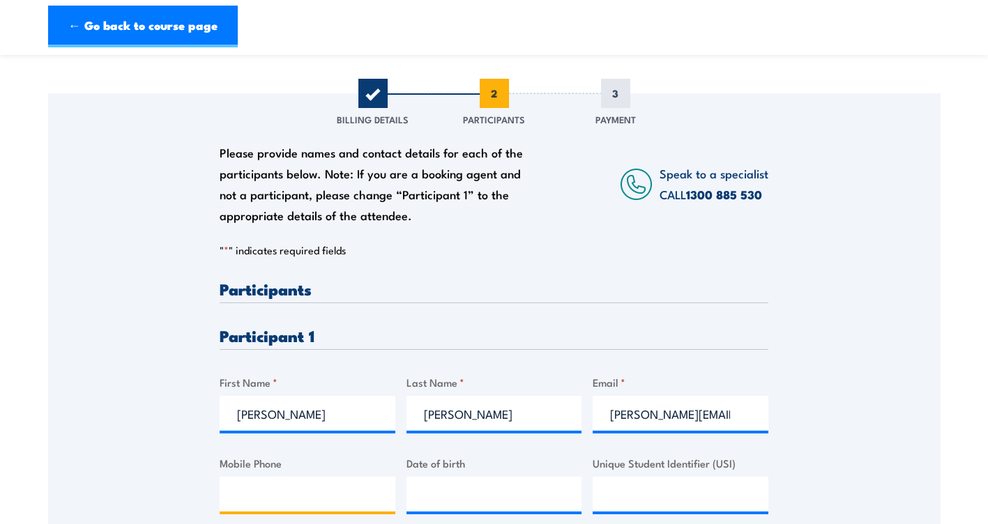
type input "0417824186"
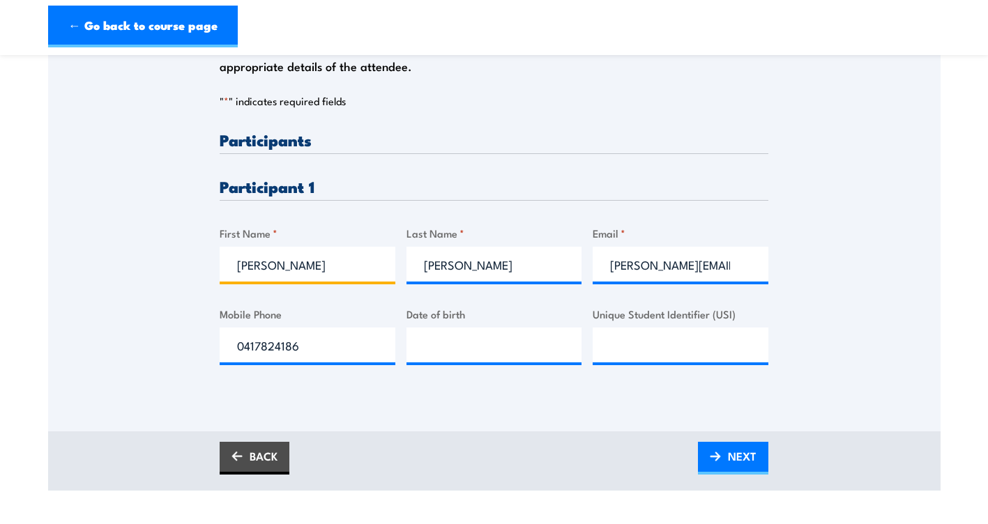
scroll to position [372, 0]
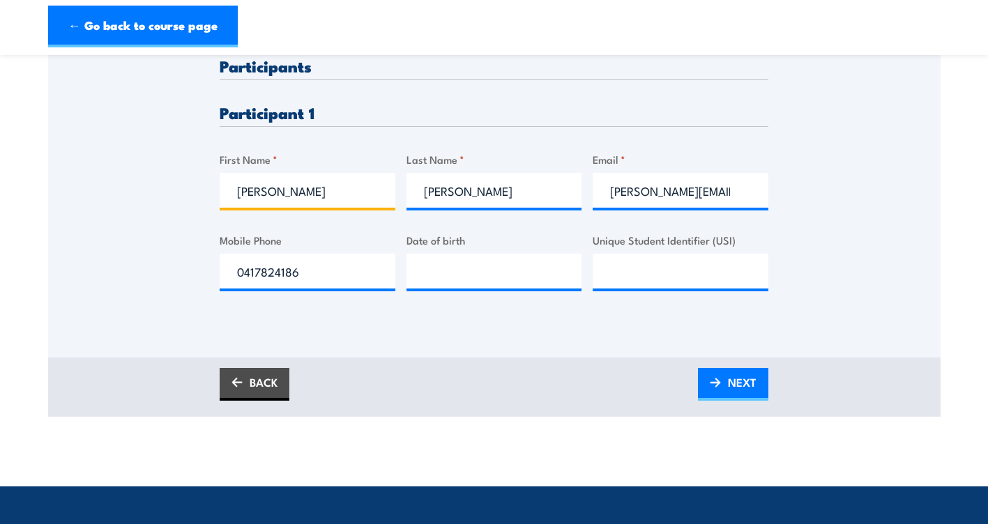
type input "shane"
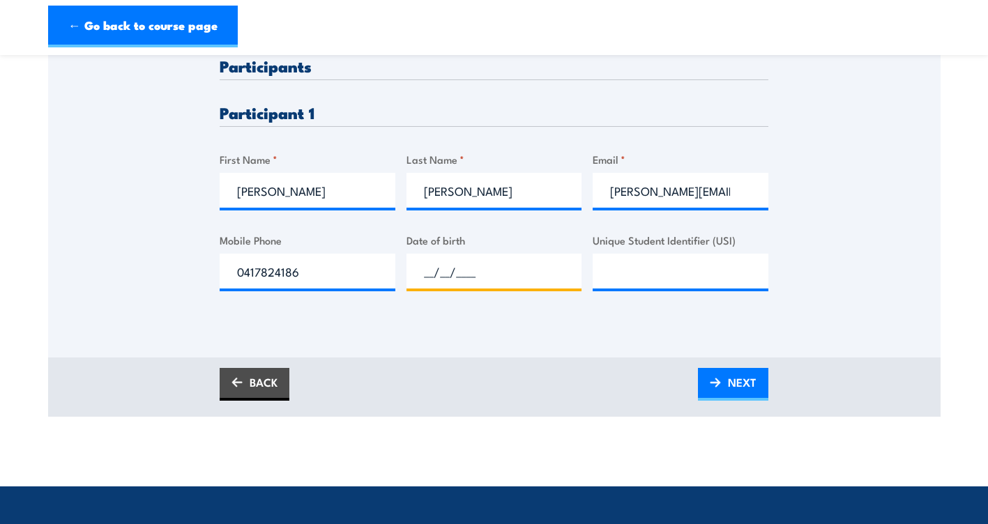
click at [449, 273] on input "__/__/____" at bounding box center [495, 271] width 176 height 35
type input "14/03/1975"
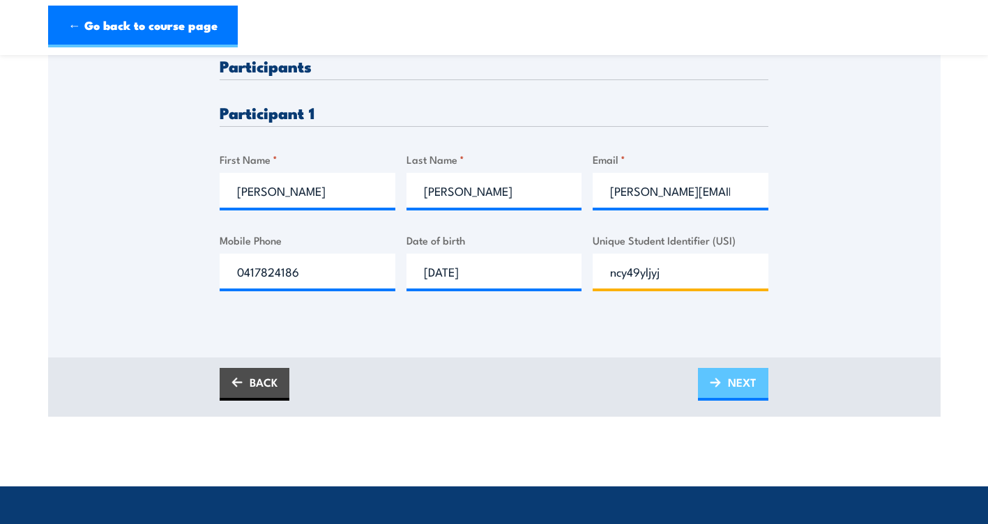
type input "ncy49yljyj"
click at [726, 374] on link "NEXT" at bounding box center [733, 384] width 70 height 33
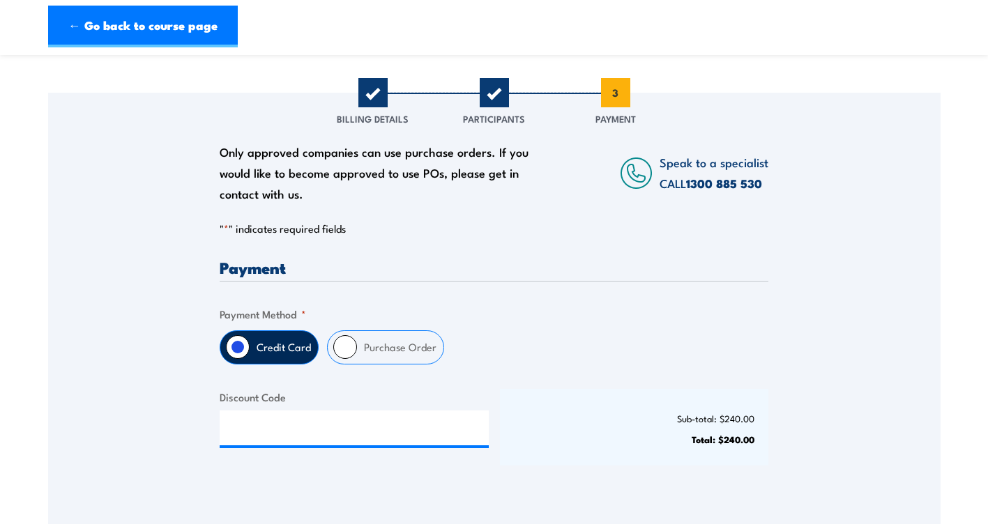
scroll to position [298, 0]
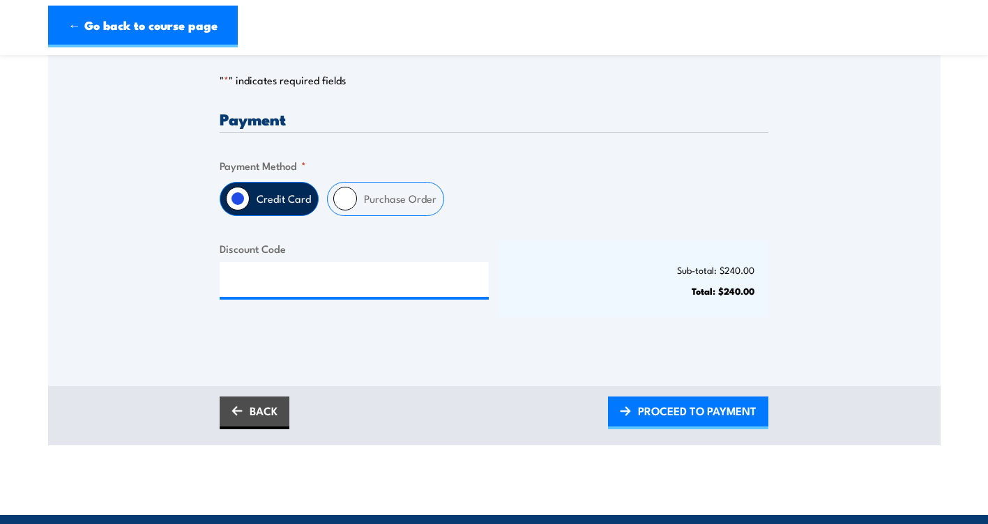
click at [347, 200] on input "Purchase Order" at bounding box center [345, 199] width 24 height 24
radio input "true"
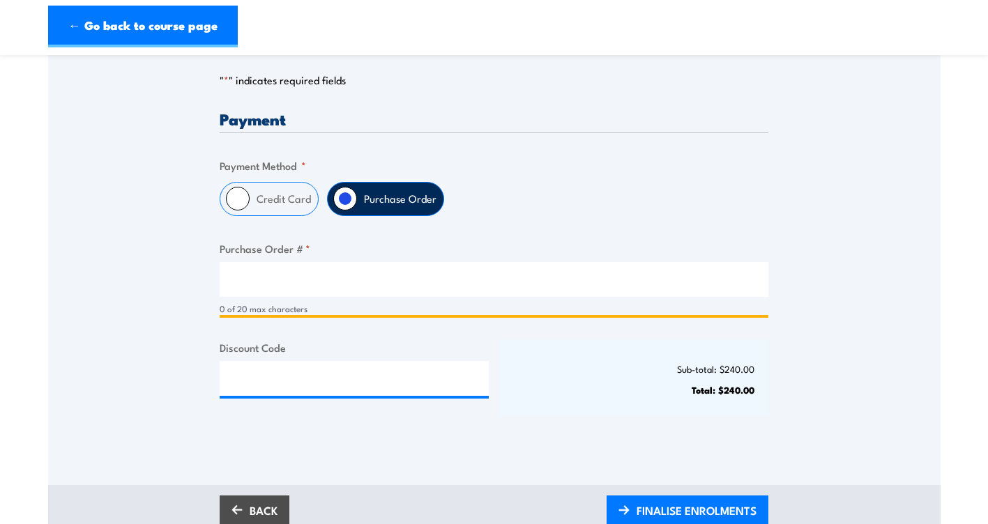
click at [279, 278] on input "Purchase Order # *" at bounding box center [494, 279] width 549 height 35
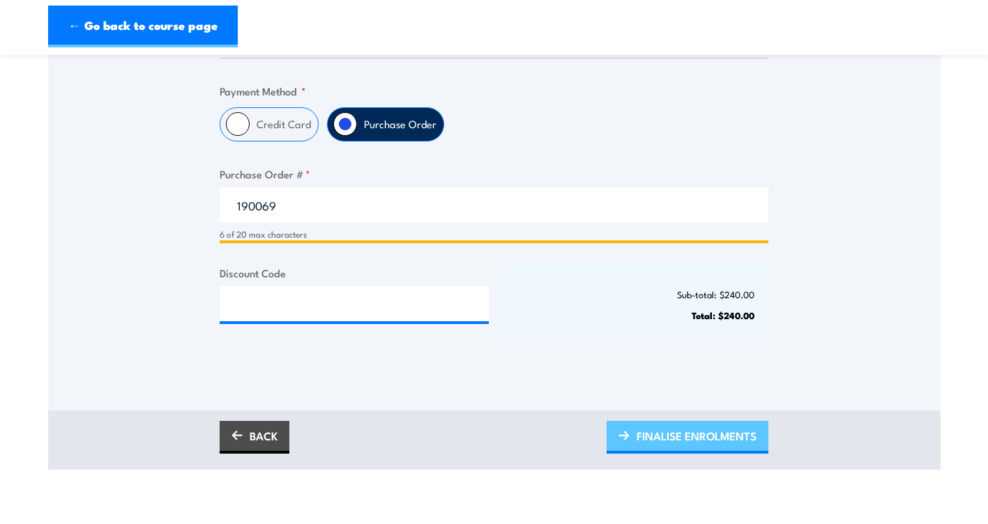
type input "190069"
click at [699, 434] on span "FINALISE ENROLMENTS" at bounding box center [697, 436] width 120 height 37
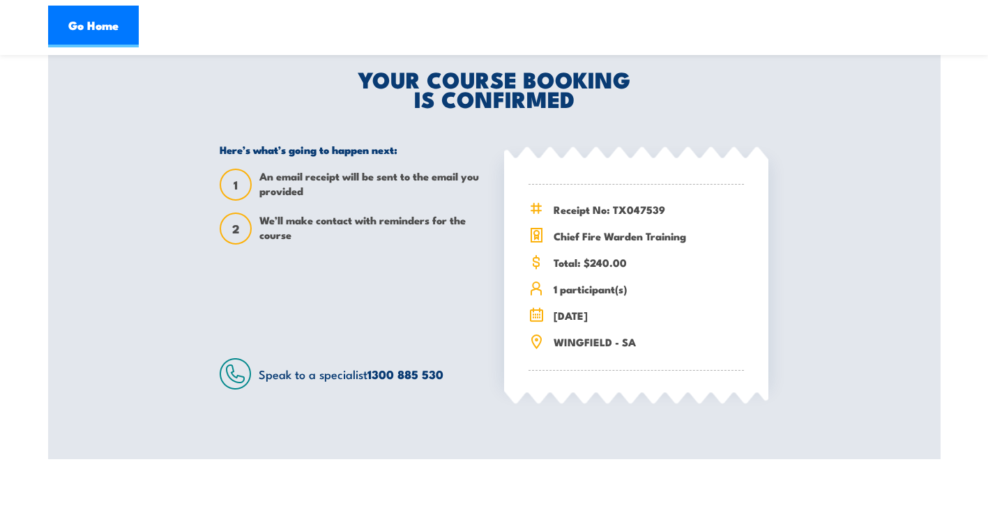
scroll to position [223, 0]
